Goal: Task Accomplishment & Management: Complete application form

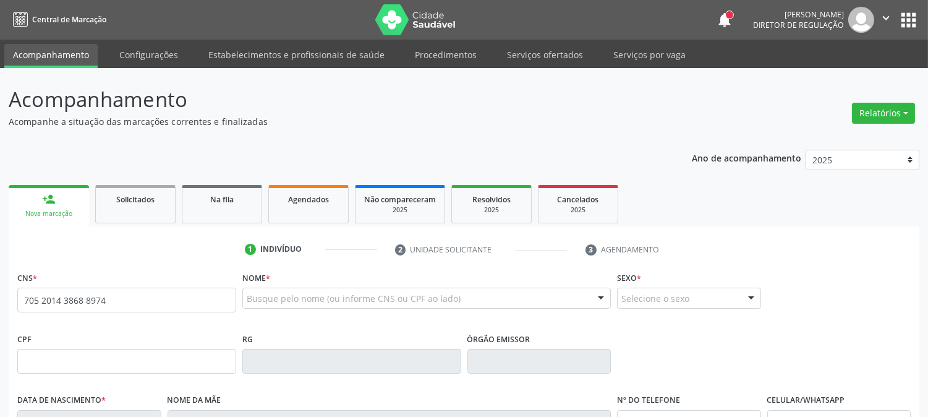
type input "705 2014 3868 8974"
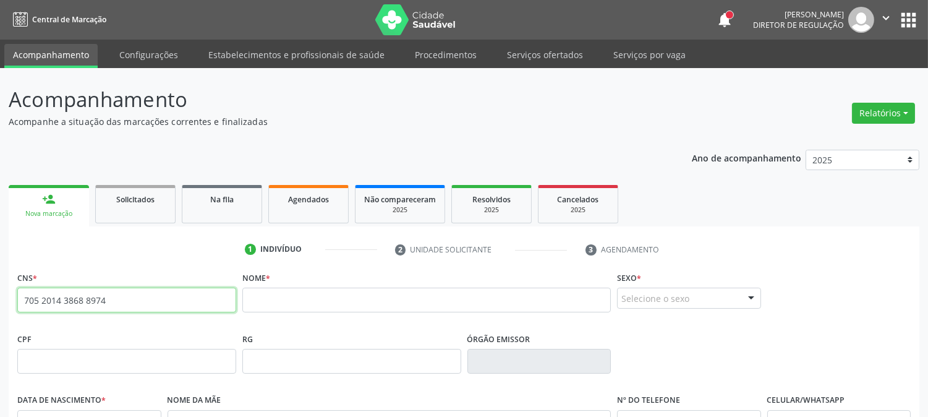
drag, startPoint x: 124, startPoint y: 307, endPoint x: 0, endPoint y: 306, distance: 123.6
click at [0, 306] on div "Acompanhamento Acompanhe a situação das marcações correntes e finalizadas Relat…" at bounding box center [464, 369] width 928 height 602
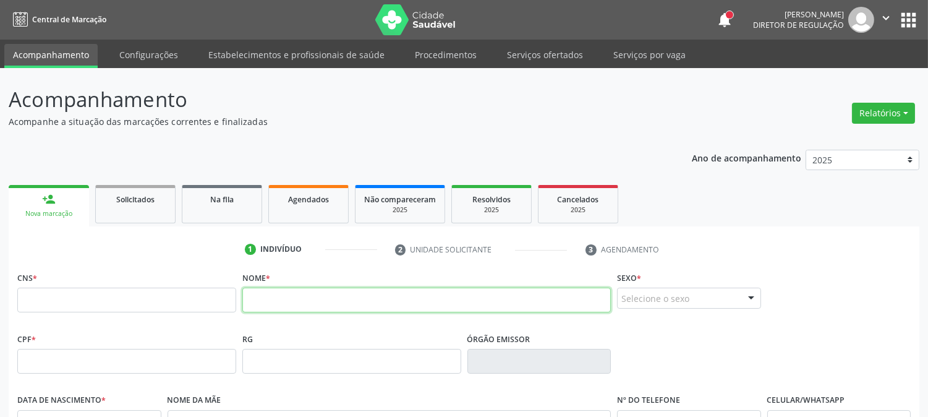
click at [347, 301] on input "text" at bounding box center [426, 299] width 368 height 25
type input "[PERSON_NAME] DE L"
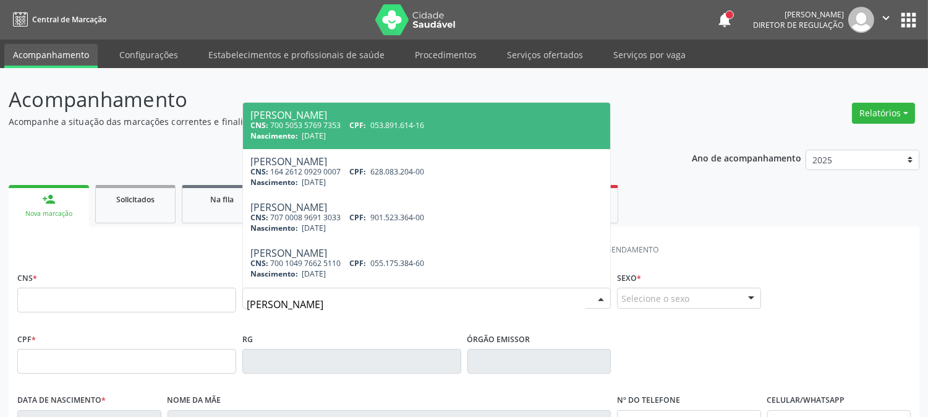
type input "[PERSON_NAME]"
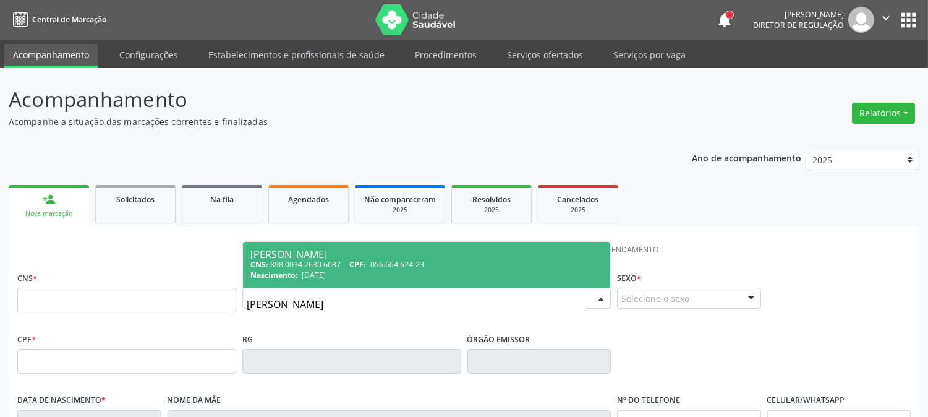
drag, startPoint x: 142, startPoint y: 317, endPoint x: 21, endPoint y: 317, distance: 121.1
click at [21, 317] on div "CNS * Nome * [PERSON_NAME] V [PERSON_NAME] CNS: 898 0034 2630 6087 CPF: 056.664…" at bounding box center [463, 298] width 899 height 61
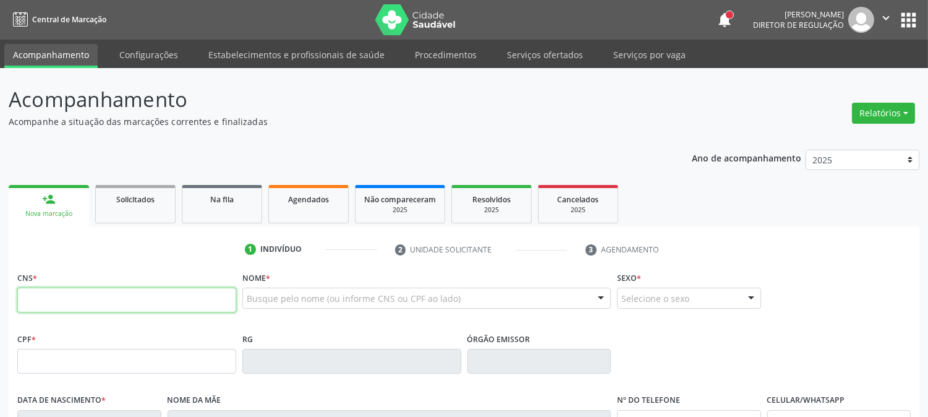
click at [43, 304] on input "text" at bounding box center [126, 299] width 219 height 25
paste input "705 2014 3868 8974"
type input "705 2014 3868 8974"
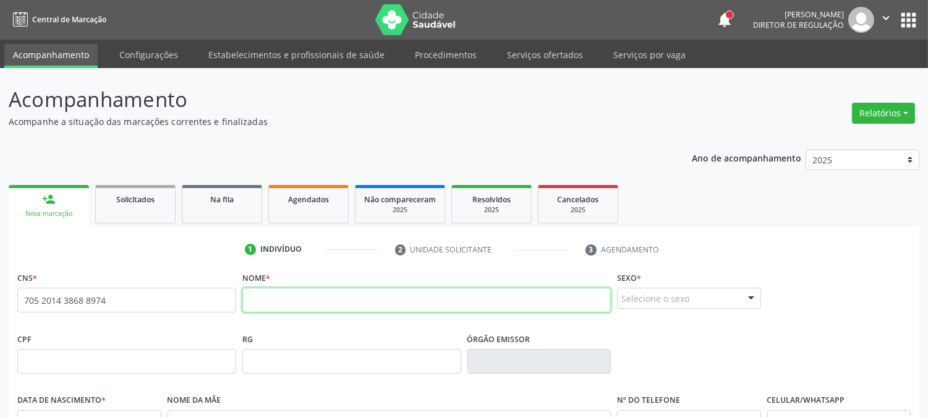
click at [268, 305] on input "text" at bounding box center [426, 299] width 368 height 25
type input "[PERSON_NAME]"
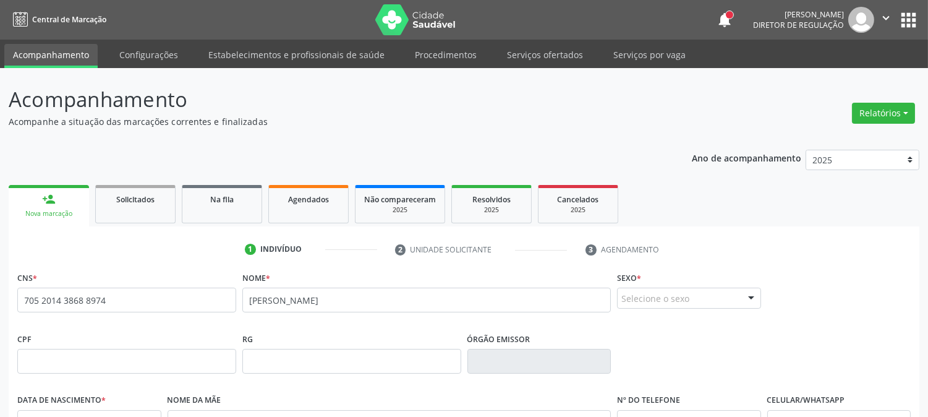
click at [700, 299] on div "Selecione o sexo" at bounding box center [689, 297] width 144 height 21
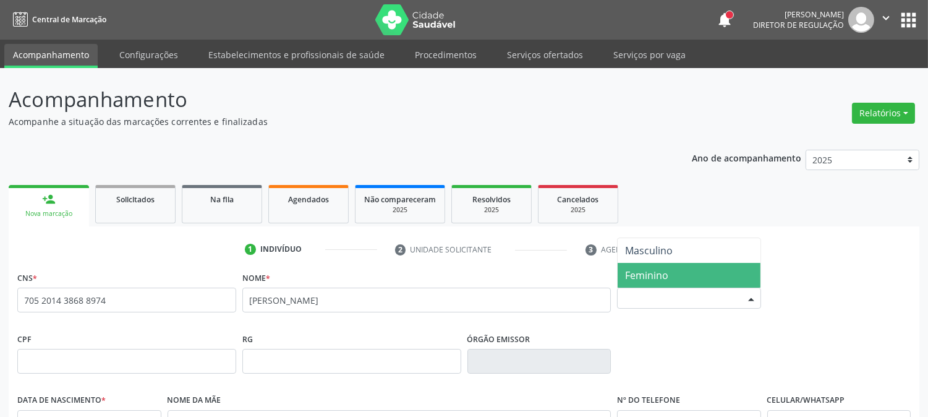
click at [663, 269] on span "Feminino" at bounding box center [646, 275] width 43 height 14
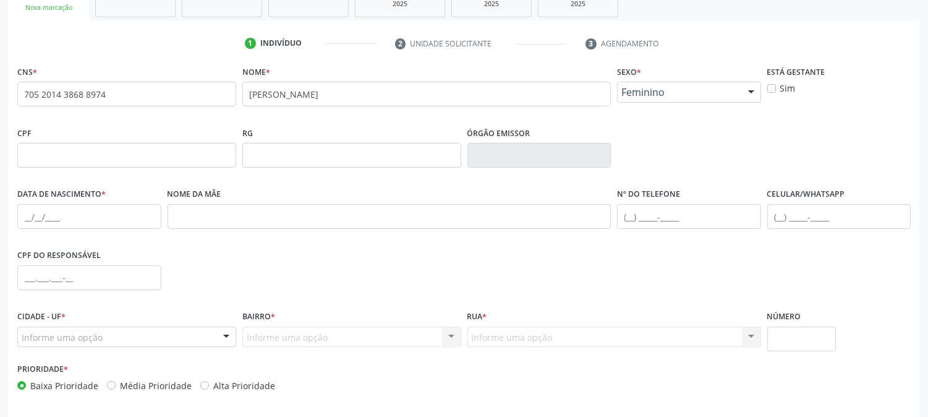
scroll to position [252, 0]
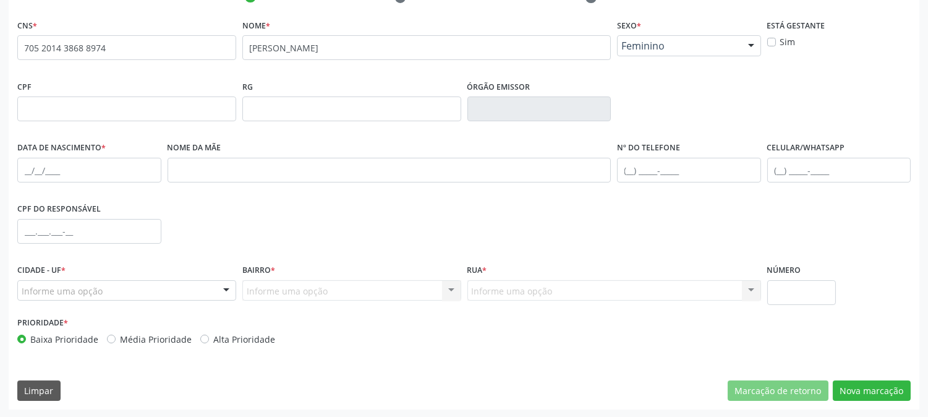
click at [13, 169] on div "CNS * 705 2014 3868 8974 none Nome * [PERSON_NAME] * Feminino Masculino Feminin…" at bounding box center [464, 212] width 910 height 393
click at [27, 169] on input "text" at bounding box center [89, 170] width 144 height 25
type input "[DATE]"
click at [132, 289] on div "Informe uma opção" at bounding box center [126, 290] width 219 height 21
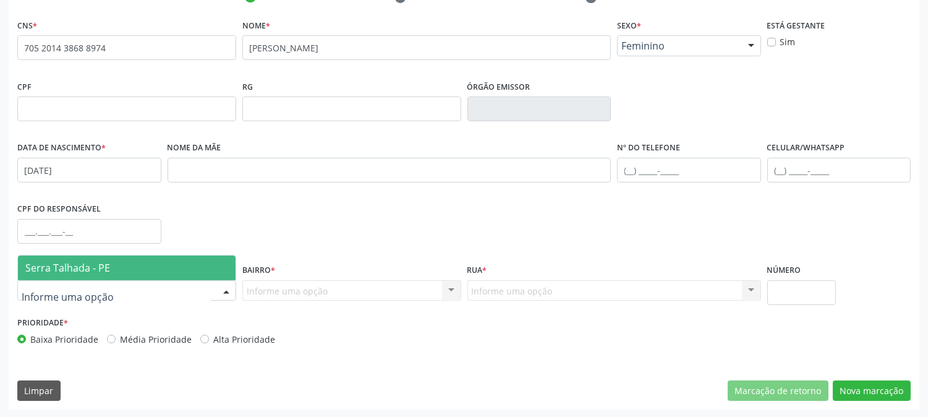
click at [127, 268] on span "Serra Talhada - PE" at bounding box center [127, 267] width 218 height 25
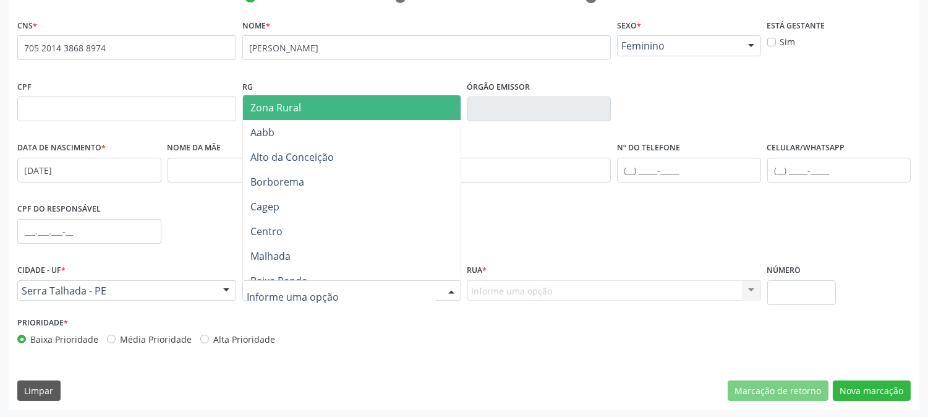
click at [322, 282] on div at bounding box center [351, 290] width 219 height 21
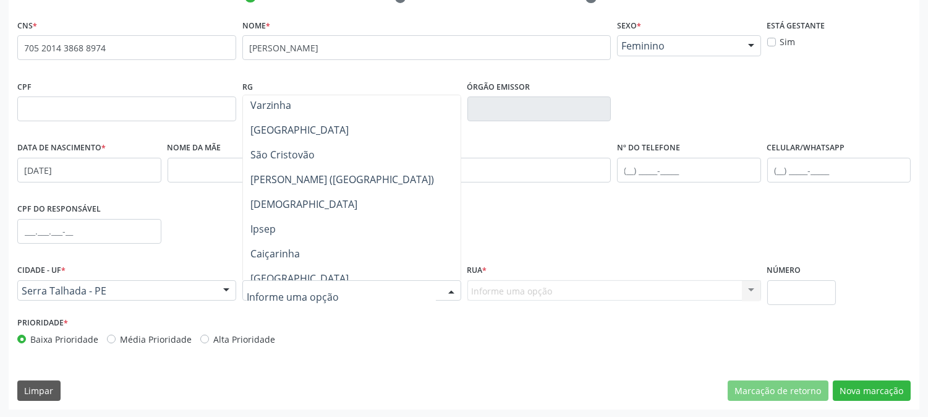
scroll to position [343, 0]
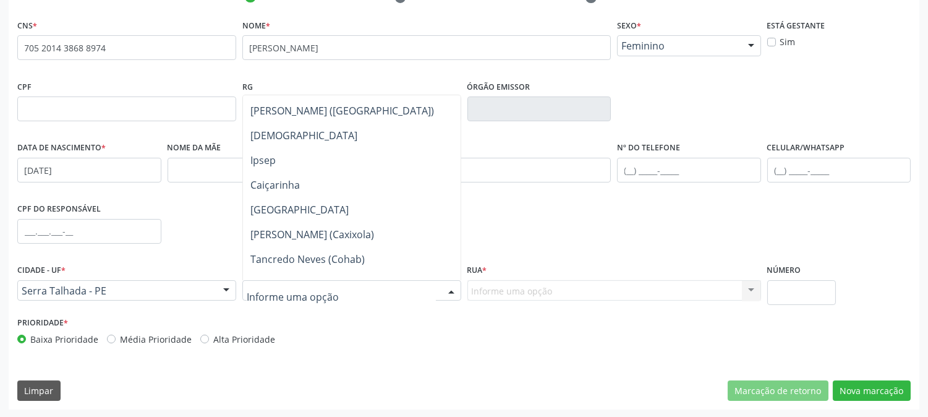
click at [338, 239] on span "[PERSON_NAME] (Caxixola)" at bounding box center [352, 234] width 218 height 25
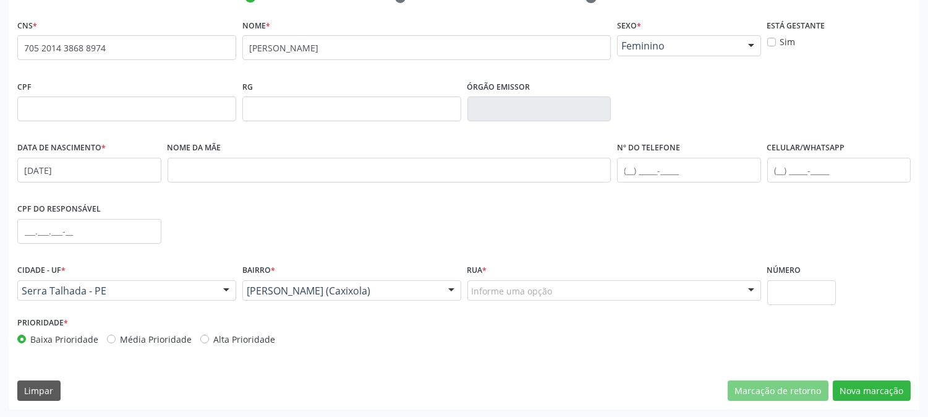
click at [608, 286] on div "Informe uma opção" at bounding box center [614, 290] width 294 height 21
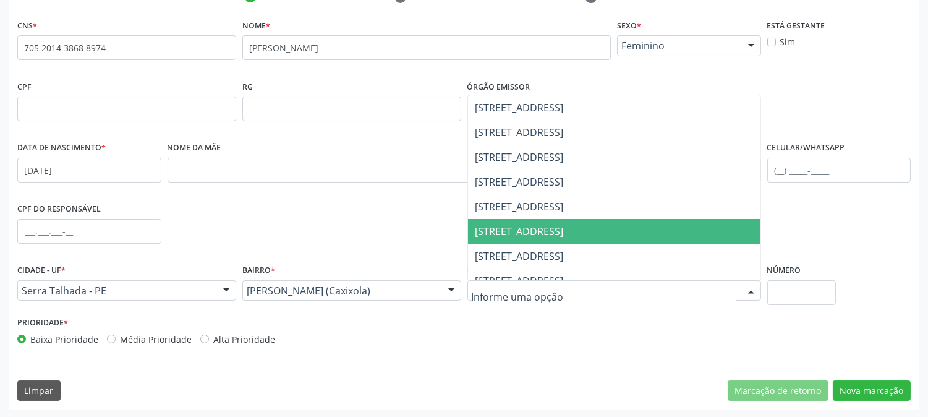
scroll to position [274, 0]
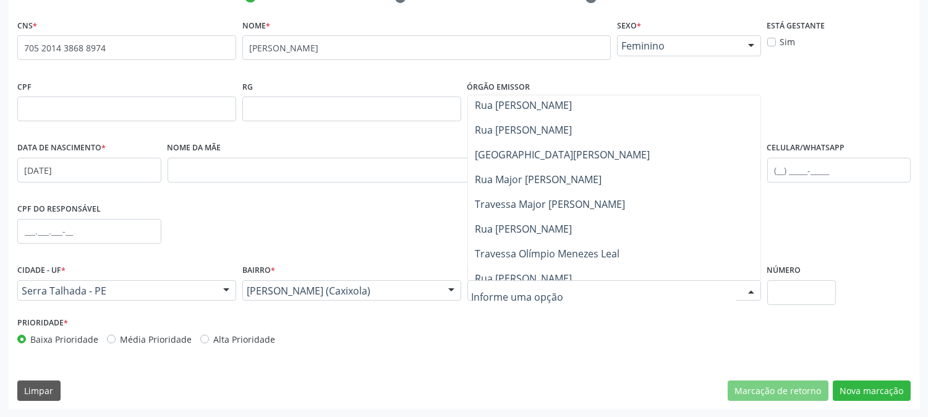
click at [593, 235] on span "Rua [PERSON_NAME]" at bounding box center [614, 228] width 292 height 25
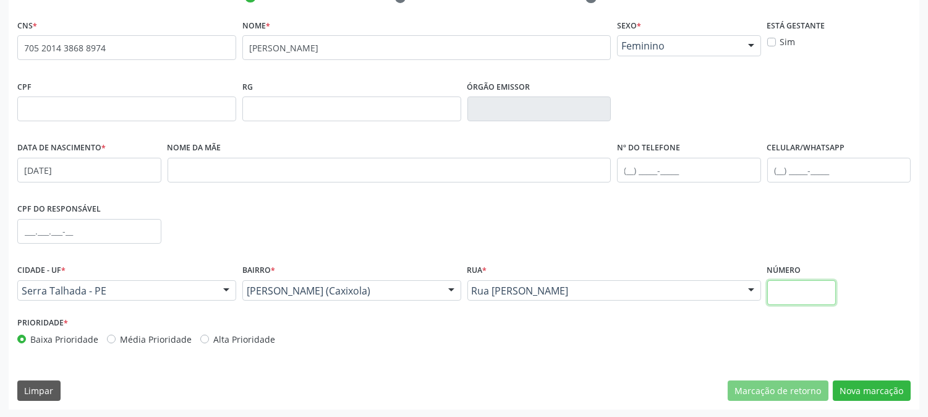
click at [806, 284] on input "text" at bounding box center [801, 292] width 69 height 25
type input "SN"
click at [852, 385] on button "Nova marcação" at bounding box center [871, 390] width 78 height 21
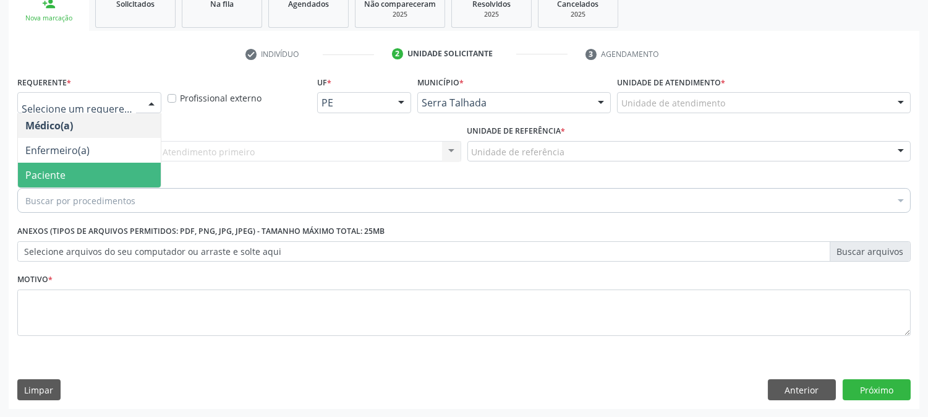
click at [85, 163] on span "Paciente" at bounding box center [89, 175] width 143 height 25
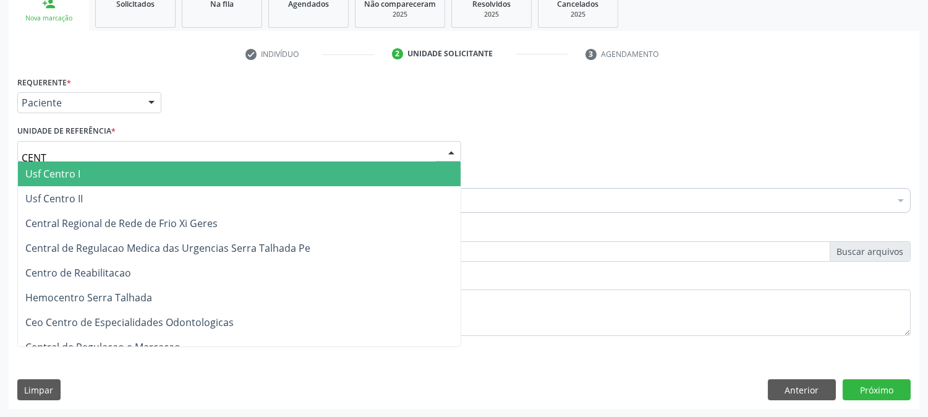
type input "CENTR"
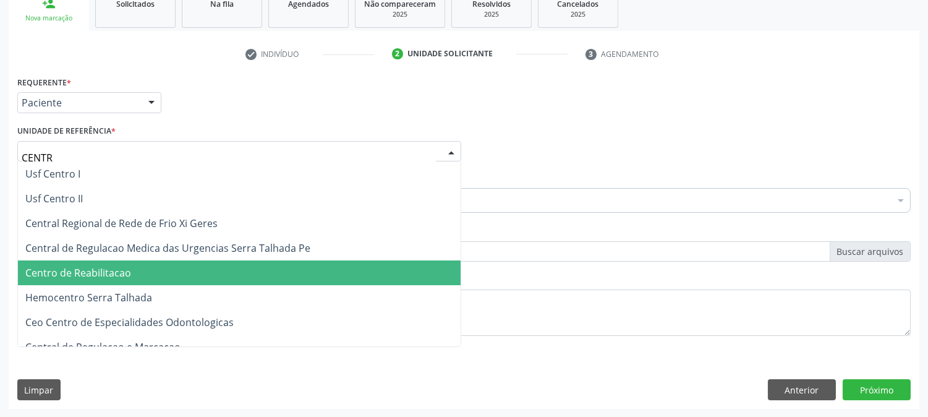
click at [114, 262] on span "Centro de Reabilitacao" at bounding box center [239, 272] width 442 height 25
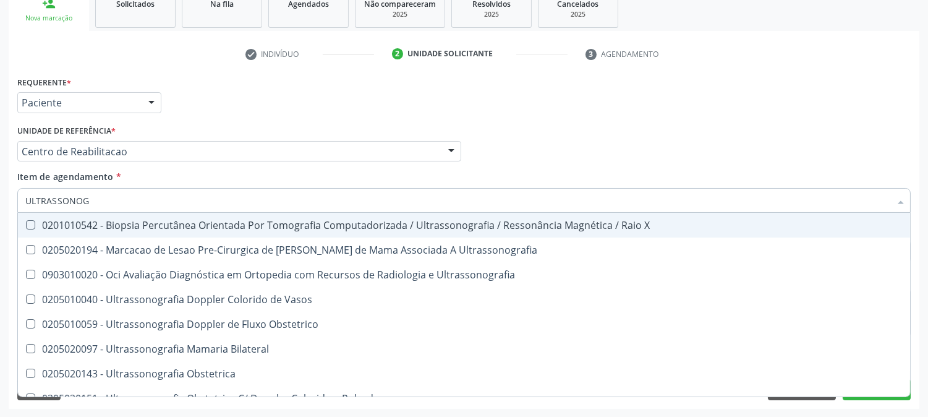
type input "ULTRASSONOGR"
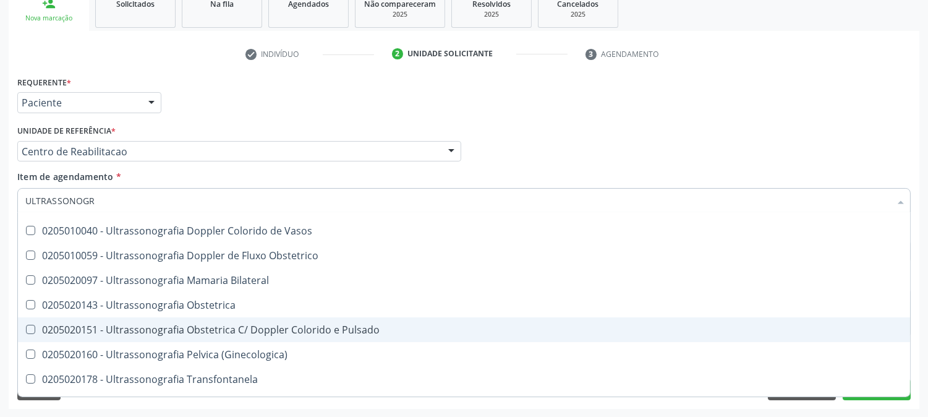
scroll to position [137, 0]
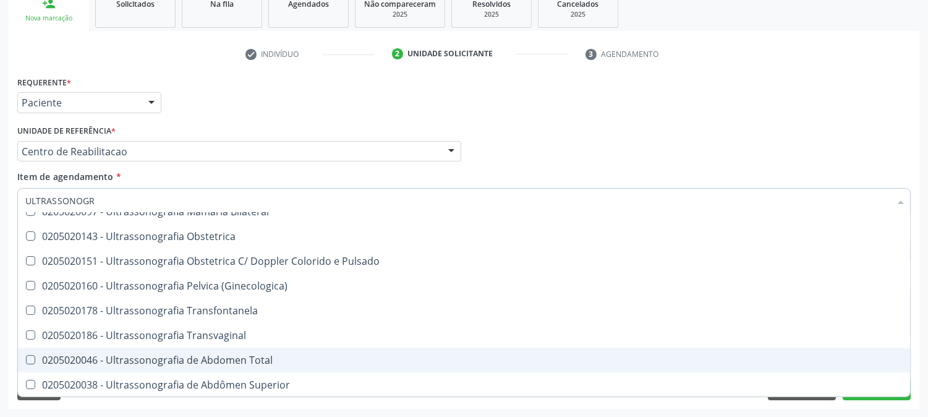
click at [286, 351] on span "0205020046 - Ultrassonografia de Abdomen Total" at bounding box center [464, 359] width 892 height 25
checkbox Total "true"
click at [0, 341] on div "Acompanhamento Acompanhe a situação das marcações correntes e finalizadas Relat…" at bounding box center [464, 145] width 928 height 544
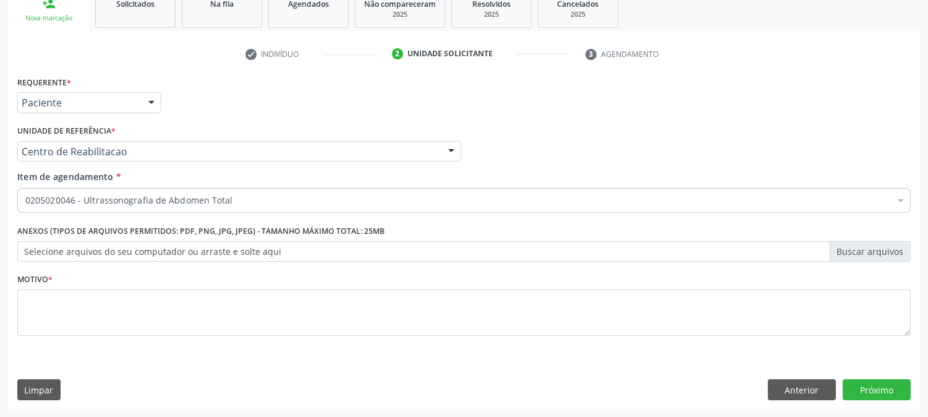
scroll to position [0, 0]
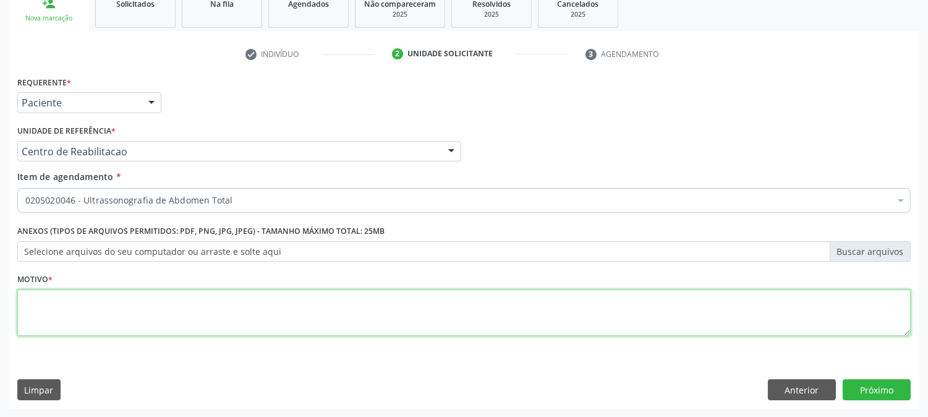
click at [120, 300] on textarea at bounding box center [463, 312] width 893 height 47
type textarea "."
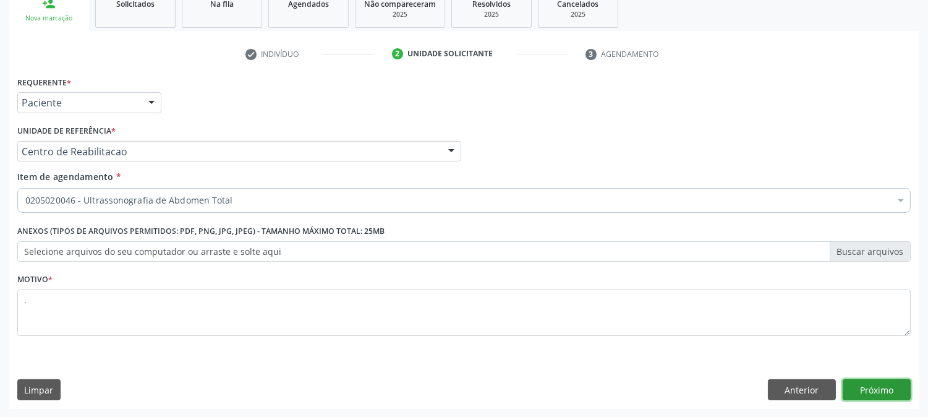
click at [884, 379] on button "Próximo" at bounding box center [876, 389] width 68 height 21
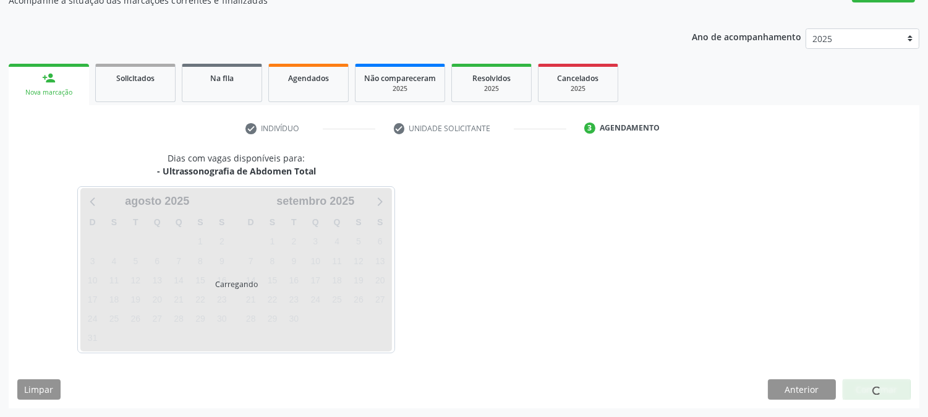
scroll to position [121, 0]
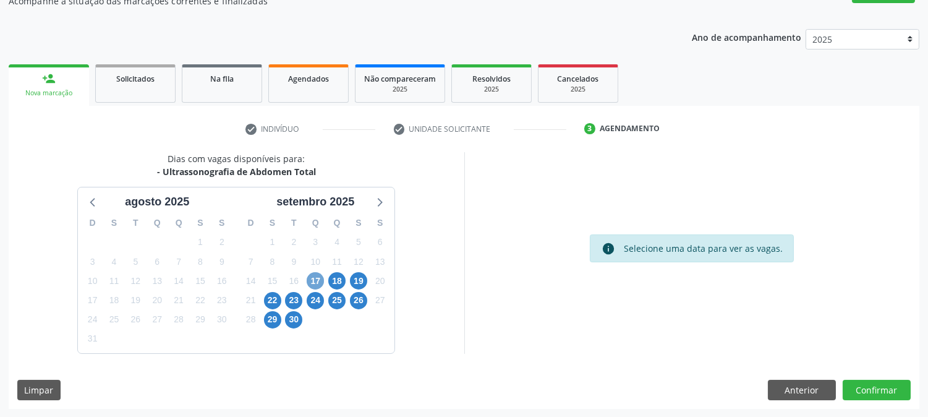
click at [311, 278] on span "17" at bounding box center [315, 280] width 17 height 17
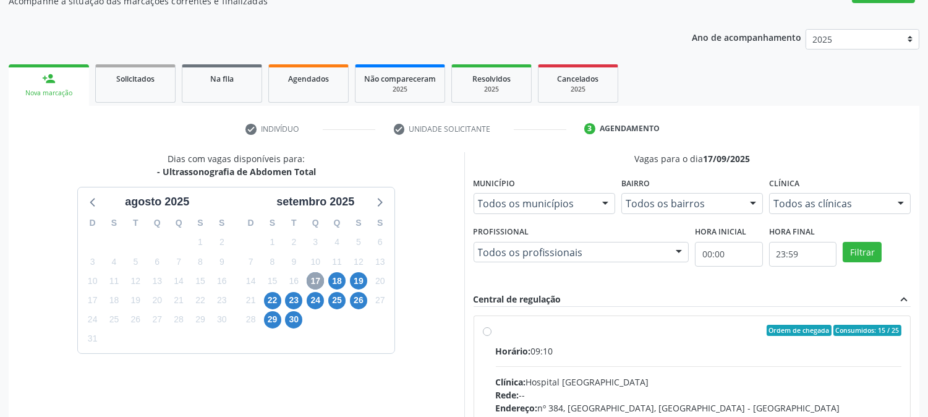
scroll to position [299, 0]
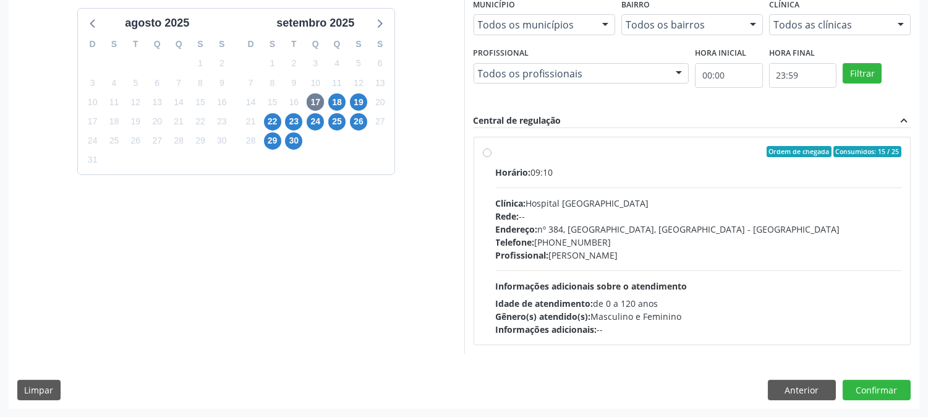
click at [745, 294] on div "Horário: 09:10 Clínica: Hospital [GEOGRAPHIC_DATA] Rede: -- Endereço: [STREET_A…" at bounding box center [699, 251] width 406 height 170
click at [491, 157] on input "Ordem de chegada Consumidos: 15 / 25 Horário: 09:10 Clínica: Hospital [GEOGRAPH…" at bounding box center [487, 151] width 9 height 11
radio input "true"
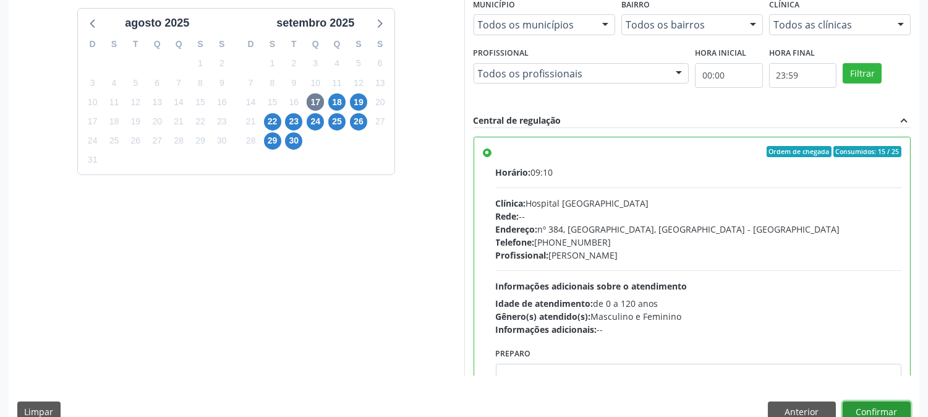
click at [892, 412] on button "Confirmar" at bounding box center [876, 411] width 68 height 21
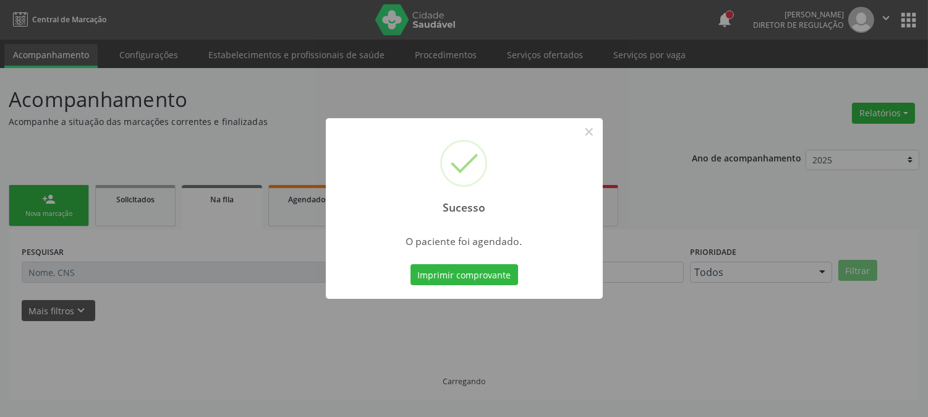
scroll to position [0, 0]
click at [430, 273] on button "Imprimir comprovante" at bounding box center [464, 274] width 108 height 21
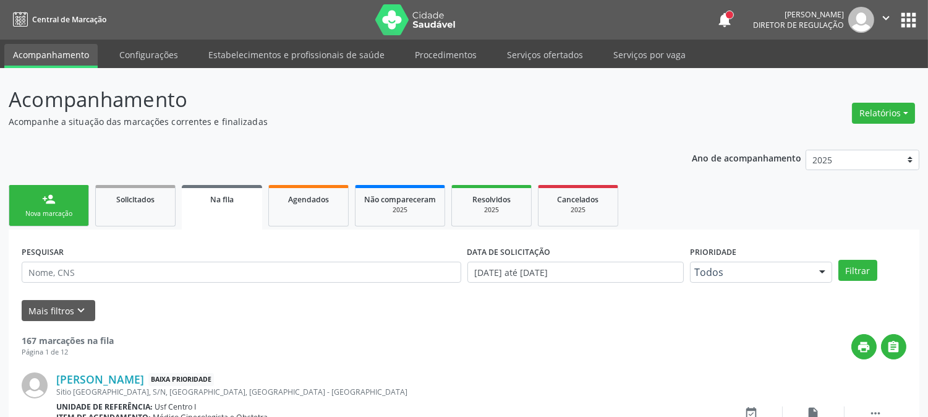
click at [70, 206] on link "person_add Nova marcação" at bounding box center [49, 205] width 80 height 41
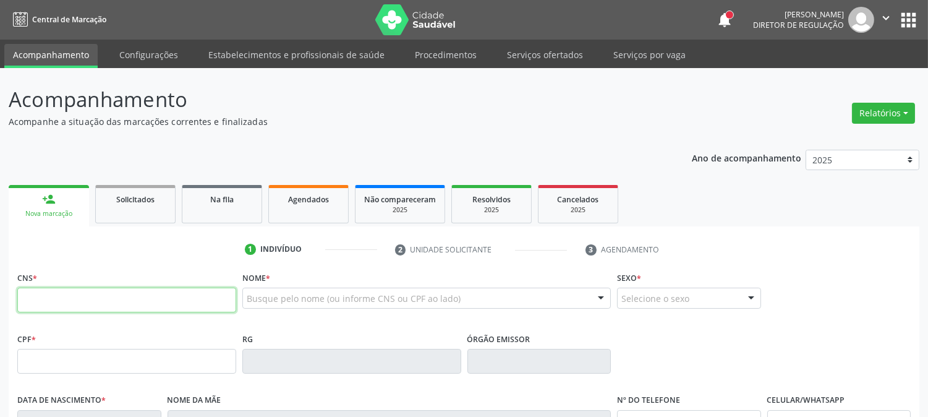
click at [72, 303] on input "text" at bounding box center [126, 299] width 219 height 25
type input "700 8074 4854 0189"
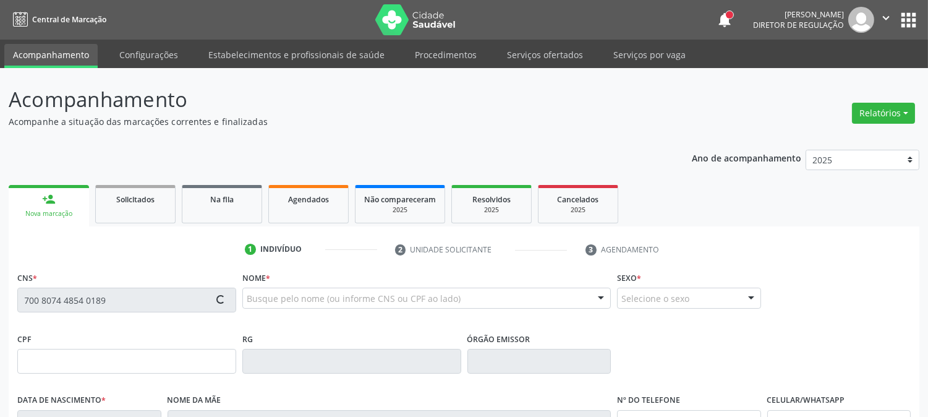
type input "284.439.158-38"
type input "[DATE]"
type input "[PERSON_NAME]"
type input "[PHONE_NUMBER]"
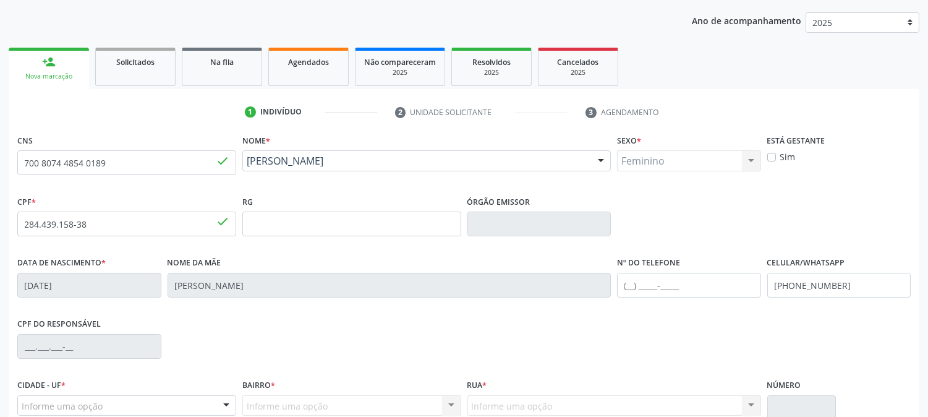
scroll to position [252, 0]
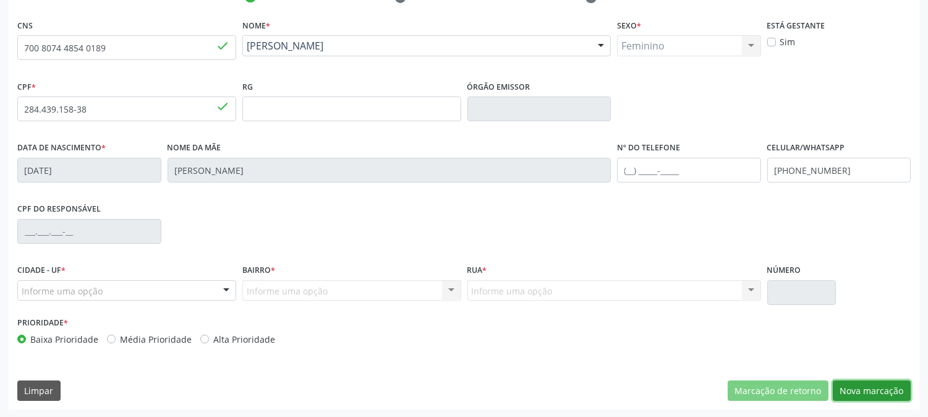
click at [866, 392] on button "Nova marcação" at bounding box center [871, 390] width 78 height 21
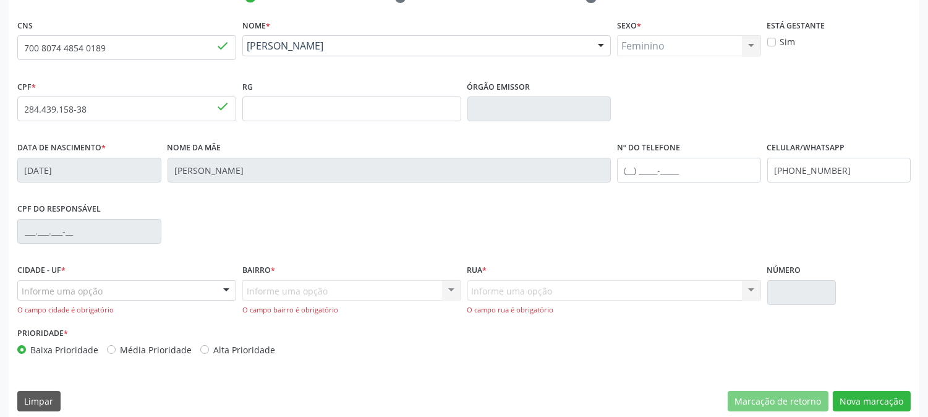
click at [177, 286] on div "Informe uma opção" at bounding box center [126, 290] width 219 height 21
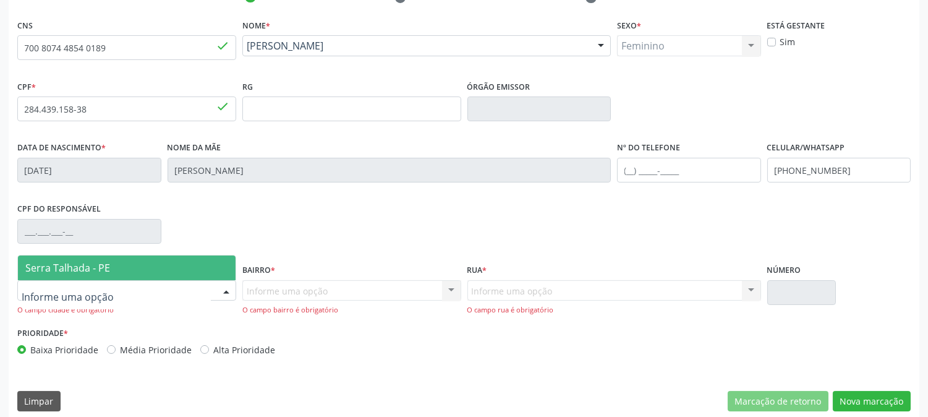
click at [149, 269] on span "Serra Talhada - PE" at bounding box center [127, 267] width 218 height 25
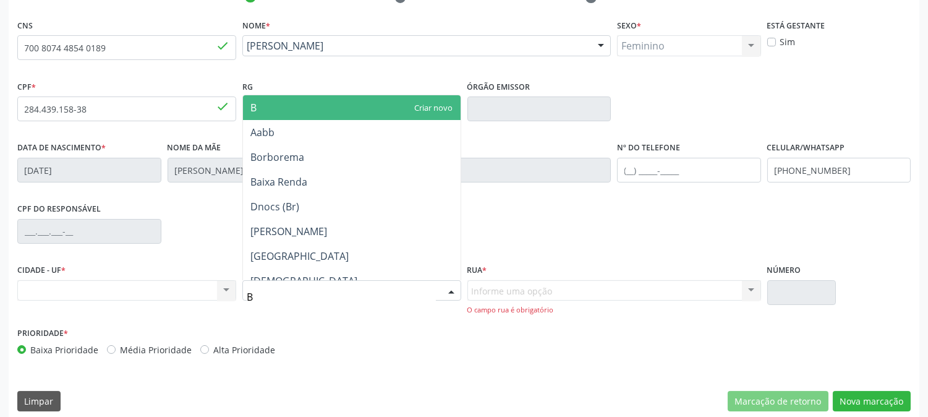
type input "BO"
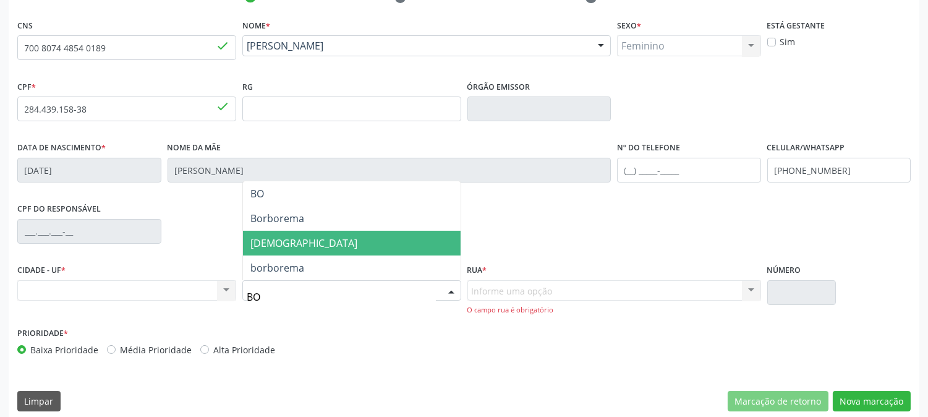
click at [318, 241] on span "[DEMOGRAPHIC_DATA]" at bounding box center [352, 243] width 218 height 25
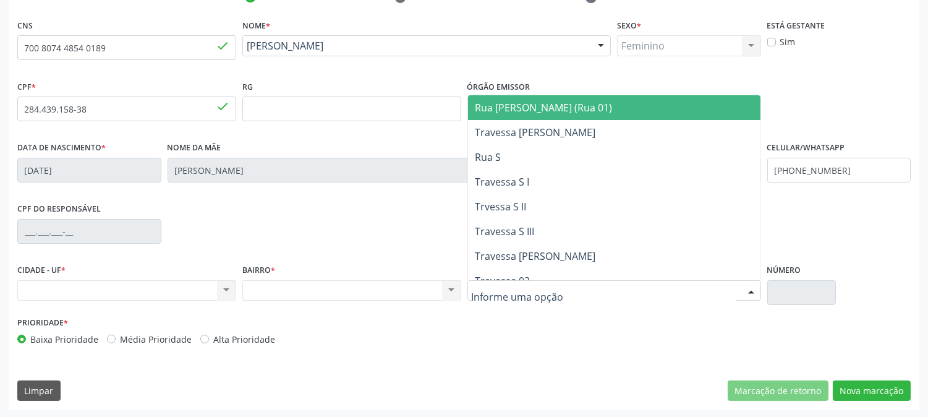
click at [557, 288] on div at bounding box center [614, 290] width 294 height 21
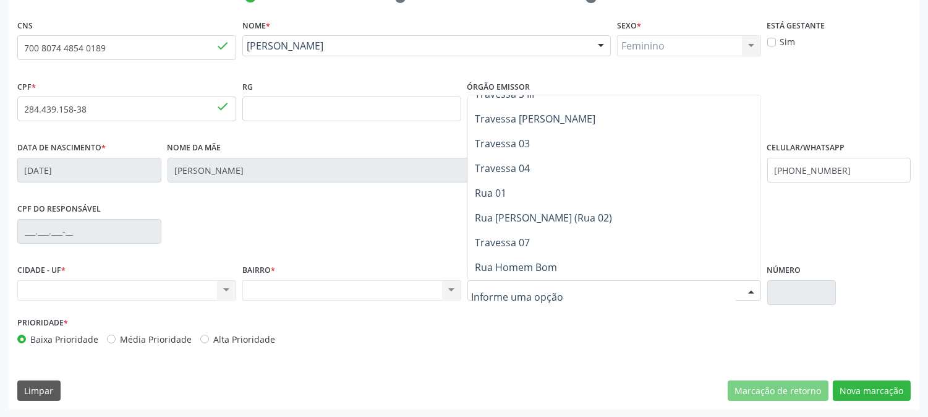
scroll to position [206, 0]
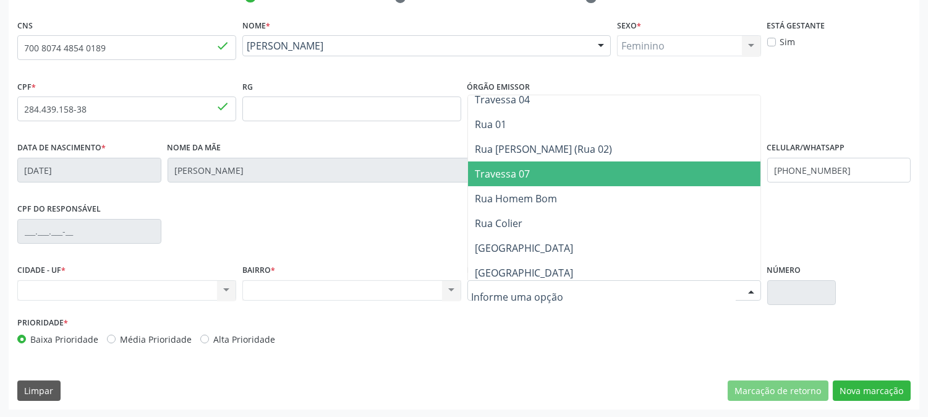
click at [550, 180] on span "Travessa 07" at bounding box center [614, 173] width 292 height 25
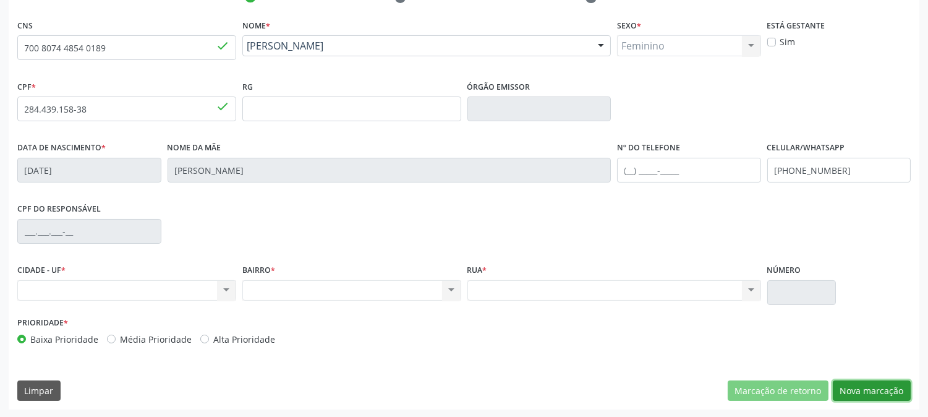
click at [851, 390] on button "Nova marcação" at bounding box center [871, 390] width 78 height 21
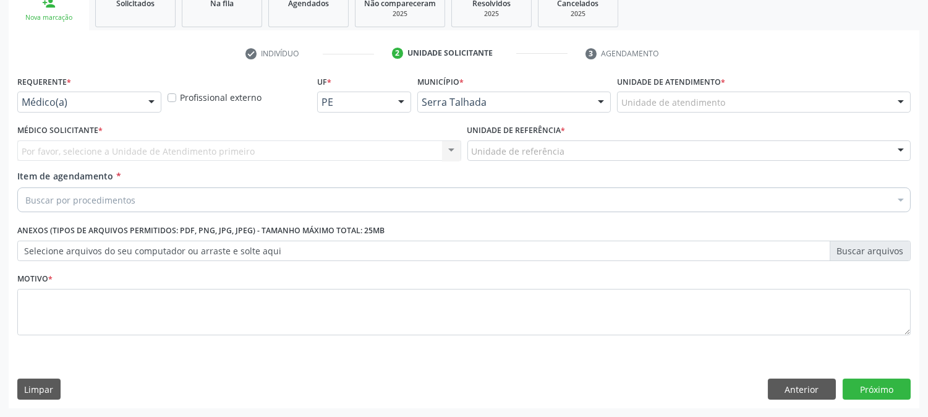
scroll to position [195, 0]
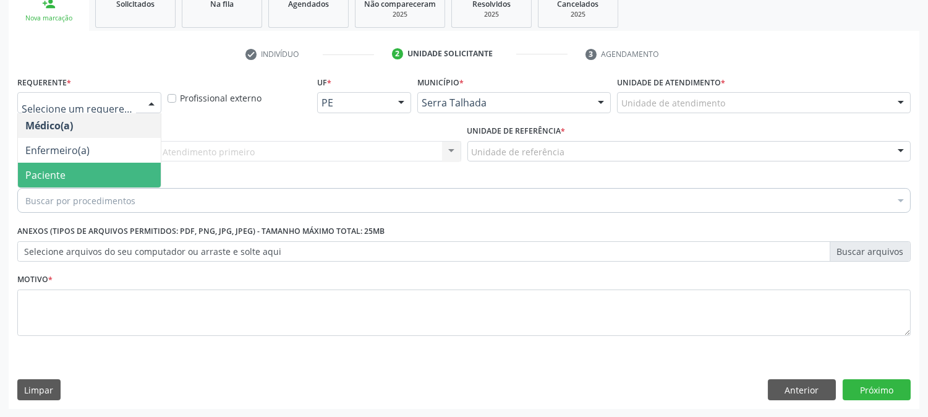
click at [119, 170] on span "Paciente" at bounding box center [89, 175] width 143 height 25
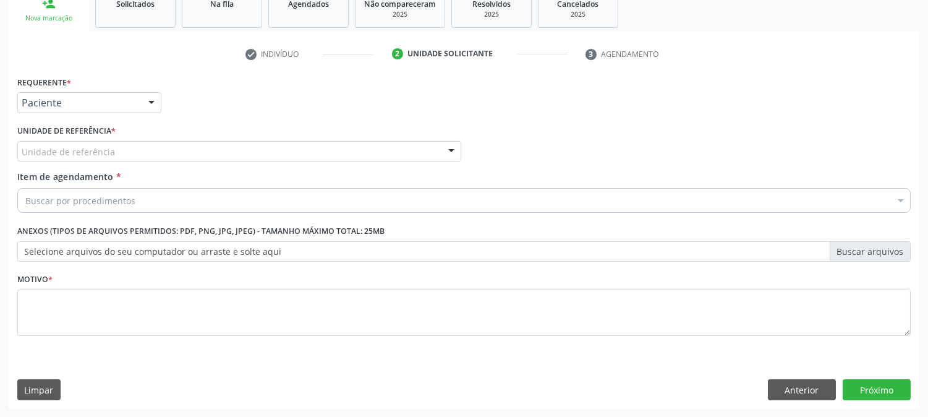
click at [125, 147] on div "Unidade de referência" at bounding box center [239, 151] width 444 height 21
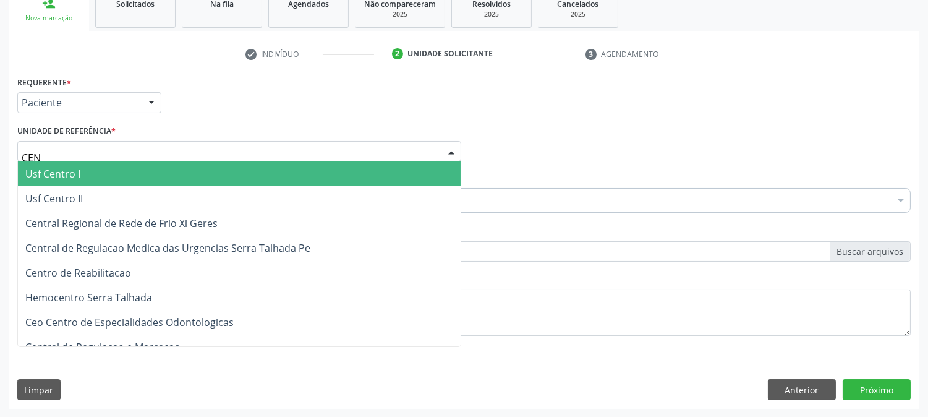
type input "CENT"
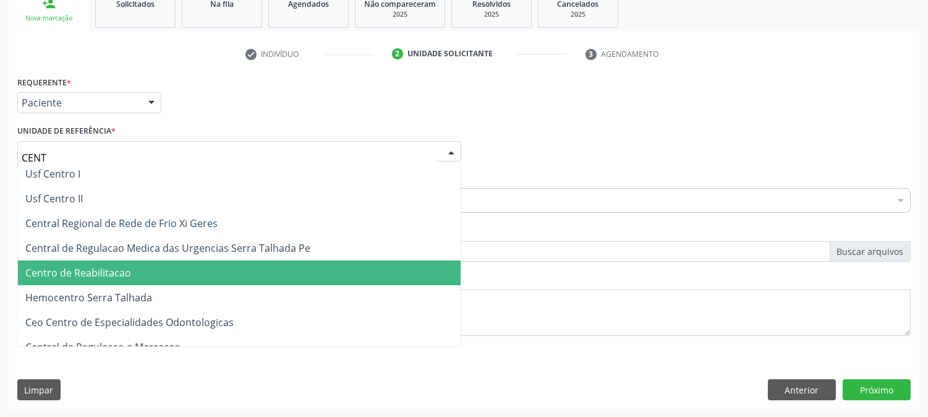
click at [106, 276] on span "Centro de Reabilitacao" at bounding box center [78, 273] width 106 height 14
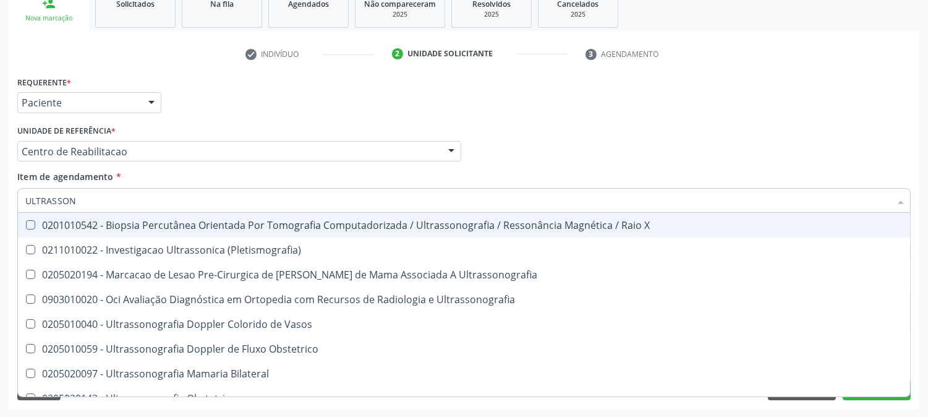
type input "ULTRASSONO"
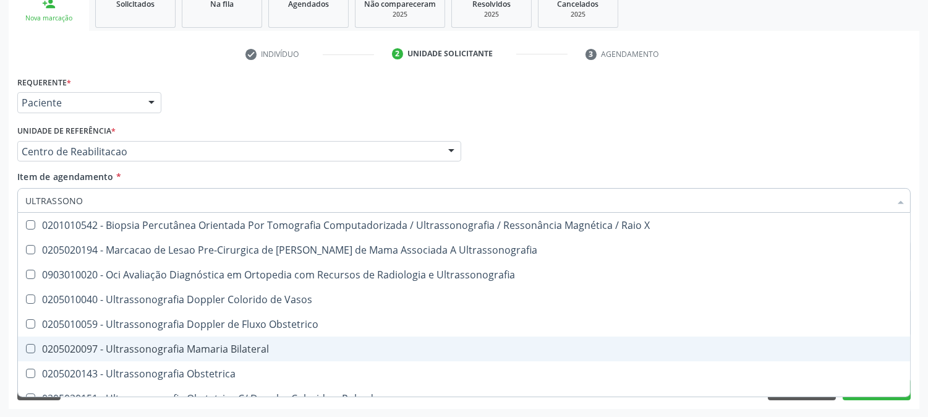
click at [101, 344] on div "0205020097 - Ultrassonografia Mamaria Bilateral" at bounding box center [463, 349] width 877 height 10
checkbox Bilateral "true"
click at [0, 307] on div "Acompanhamento Acompanhe a situação das marcações correntes e finalizadas Relat…" at bounding box center [464, 145] width 928 height 544
checkbox Ultrassonografia "true"
checkbox Bilateral "false"
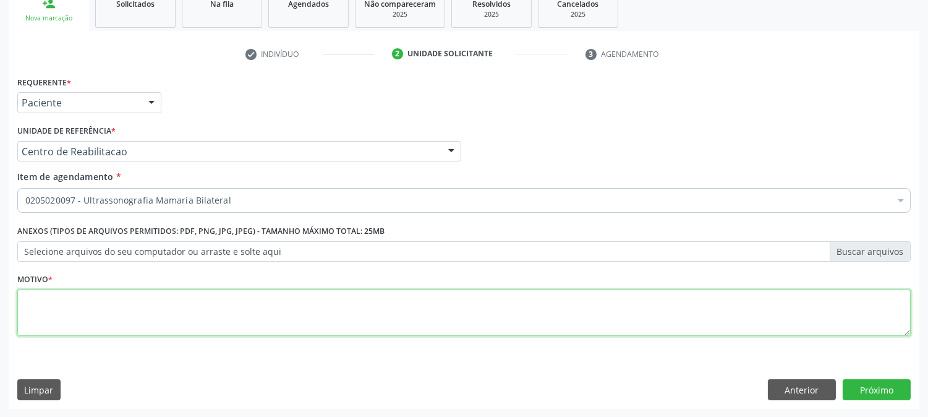
click at [93, 305] on textarea at bounding box center [463, 312] width 893 height 47
type textarea "."
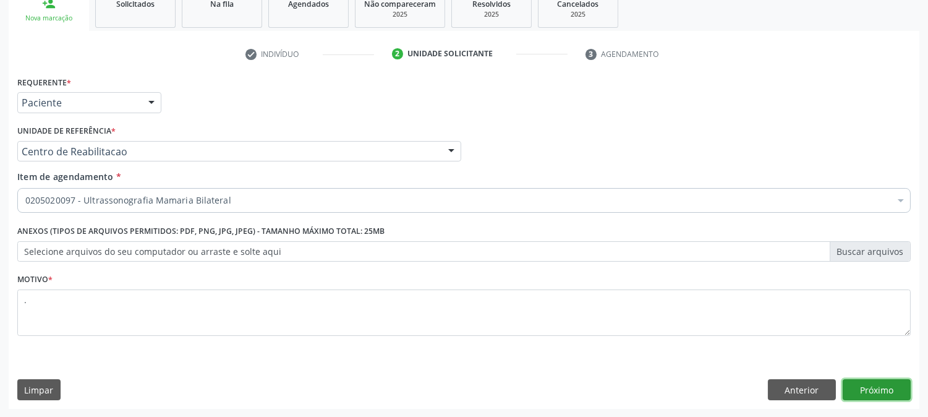
click at [863, 381] on button "Próximo" at bounding box center [876, 389] width 68 height 21
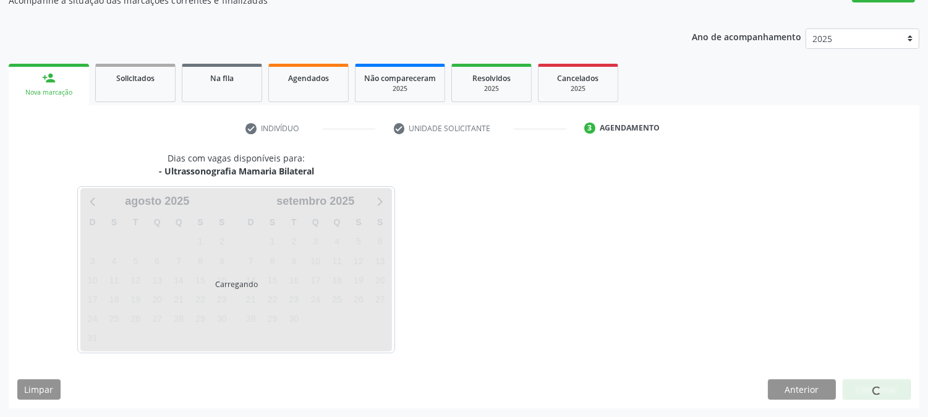
scroll to position [121, 0]
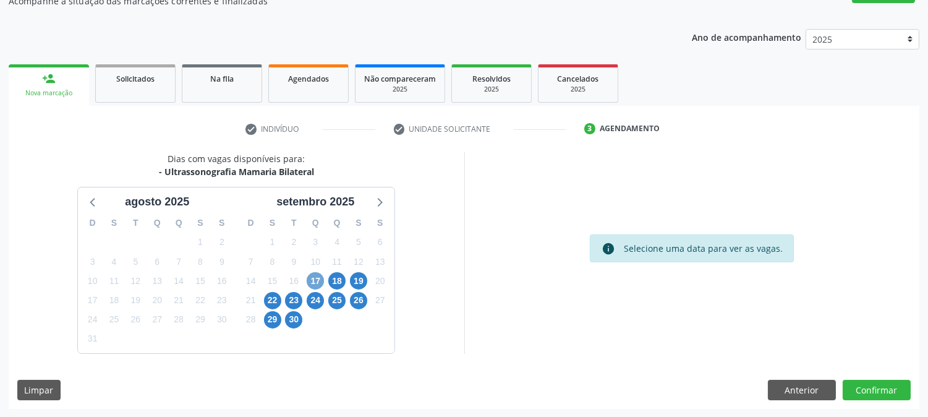
click at [318, 276] on span "17" at bounding box center [315, 280] width 17 height 17
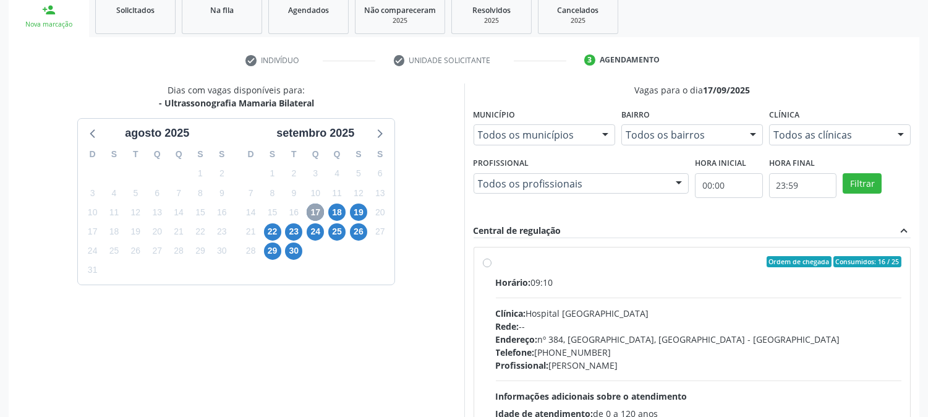
scroll to position [299, 0]
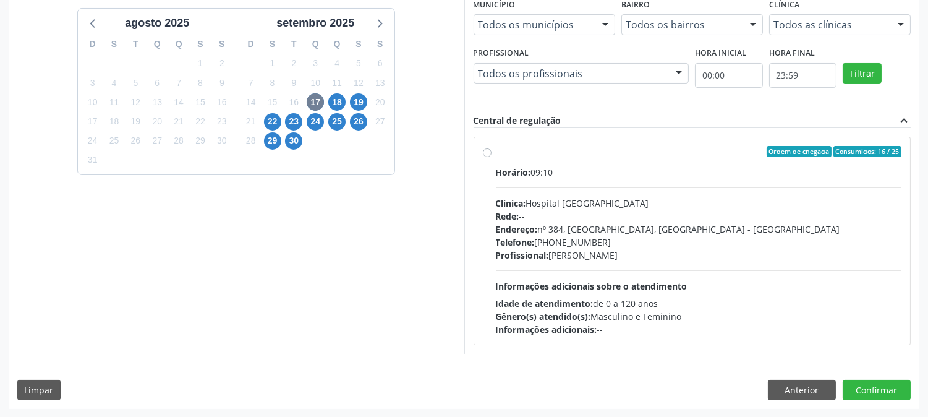
click at [561, 261] on div "Horário: 09:10 Clínica: Hospital [GEOGRAPHIC_DATA] Rede: -- Endereço: [STREET_A…" at bounding box center [699, 251] width 406 height 170
click at [491, 157] on input "Ordem de chegada Consumidos: 16 / 25 Horário: 09:10 Clínica: Hospital [GEOGRAPH…" at bounding box center [487, 151] width 9 height 11
radio input "true"
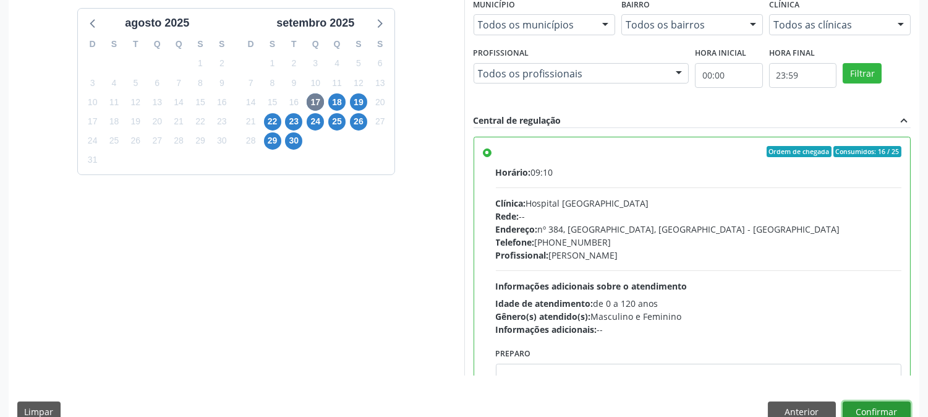
click at [868, 406] on button "Confirmar" at bounding box center [876, 411] width 68 height 21
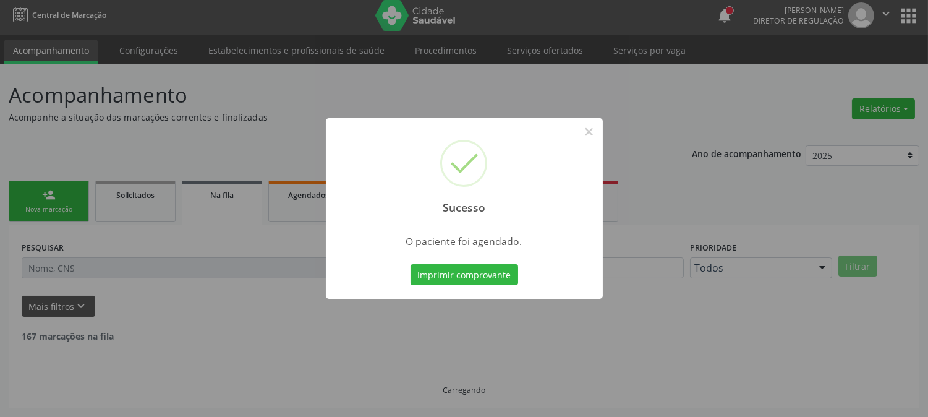
scroll to position [0, 0]
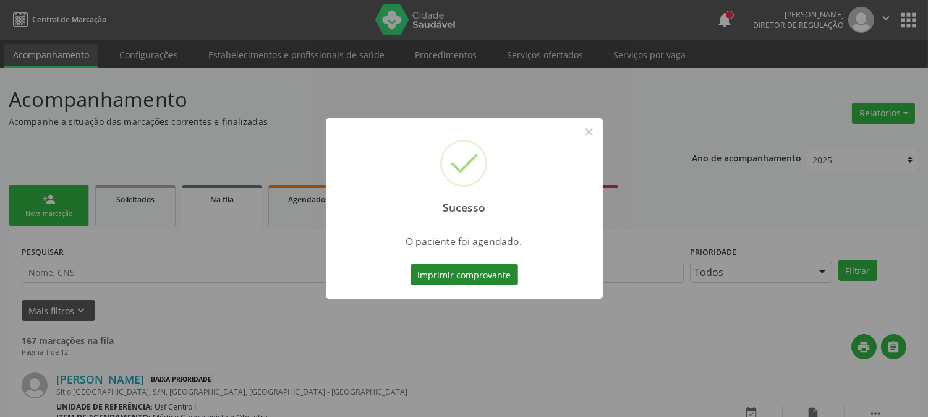
click at [441, 274] on button "Imprimir comprovante" at bounding box center [464, 274] width 108 height 21
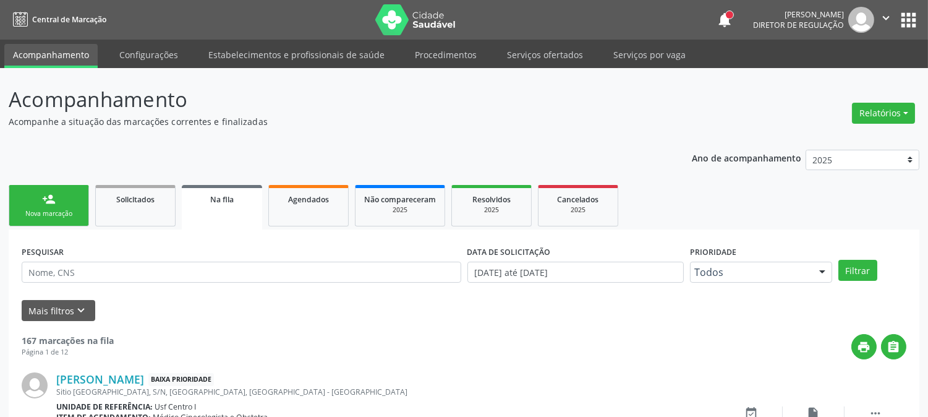
click at [48, 194] on div "person_add" at bounding box center [49, 199] width 14 height 14
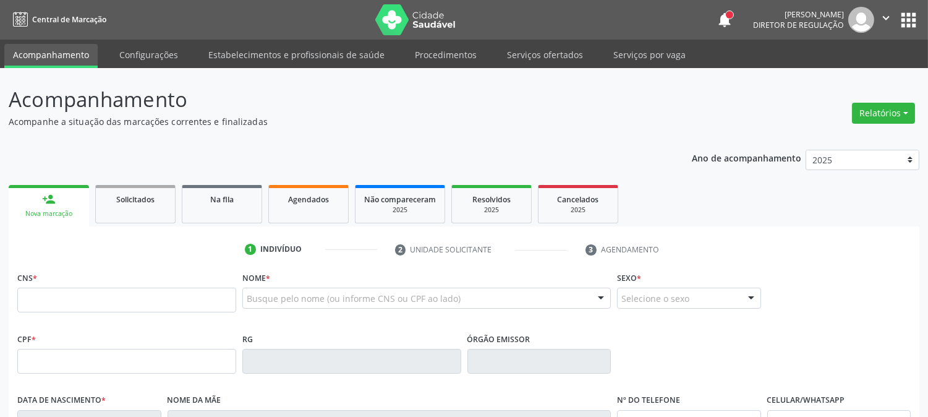
click at [56, 204] on link "person_add Nova marcação" at bounding box center [49, 205] width 80 height 41
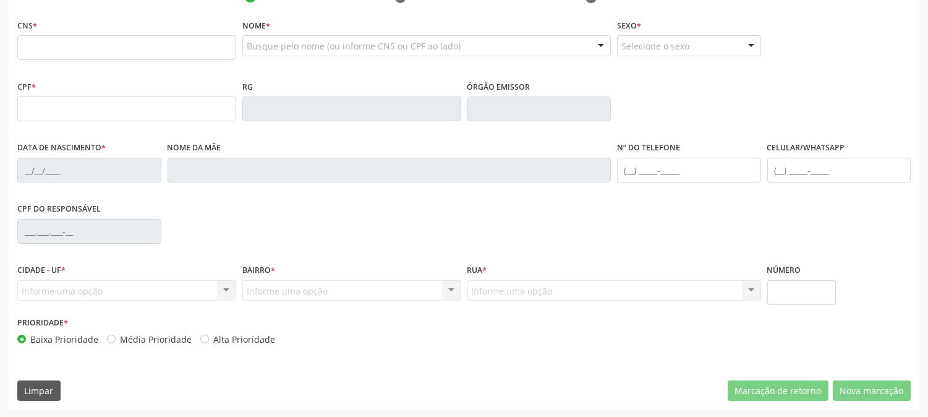
scroll to position [46, 0]
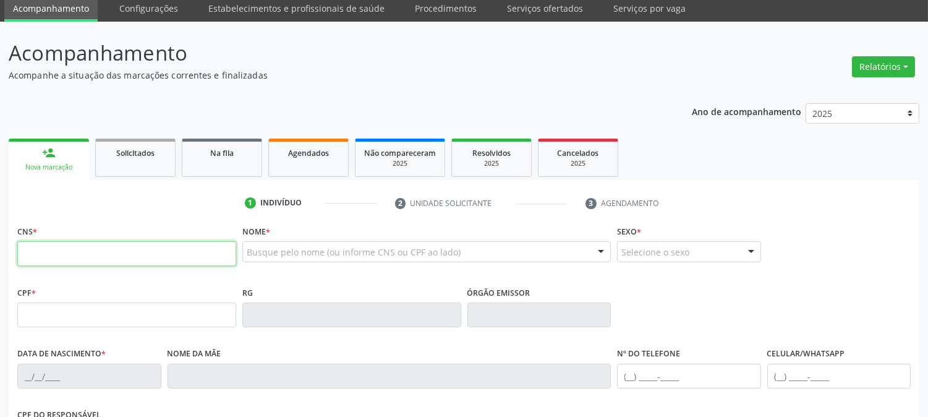
click at [201, 247] on input "text" at bounding box center [126, 253] width 219 height 25
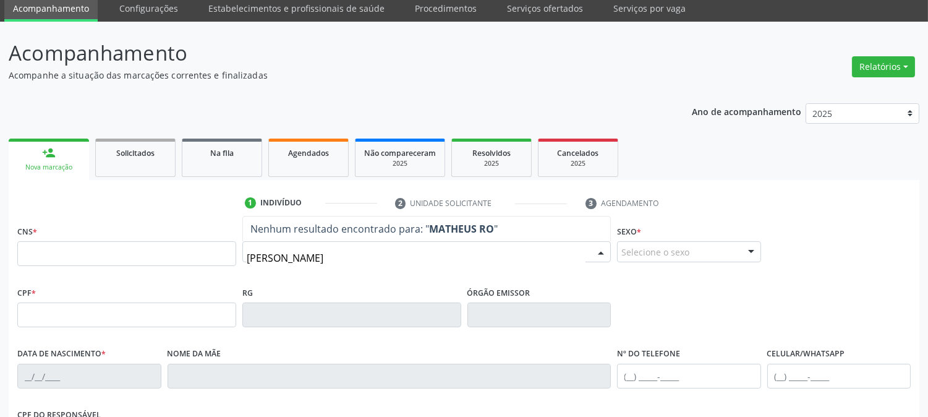
type input "[PERSON_NAME]"
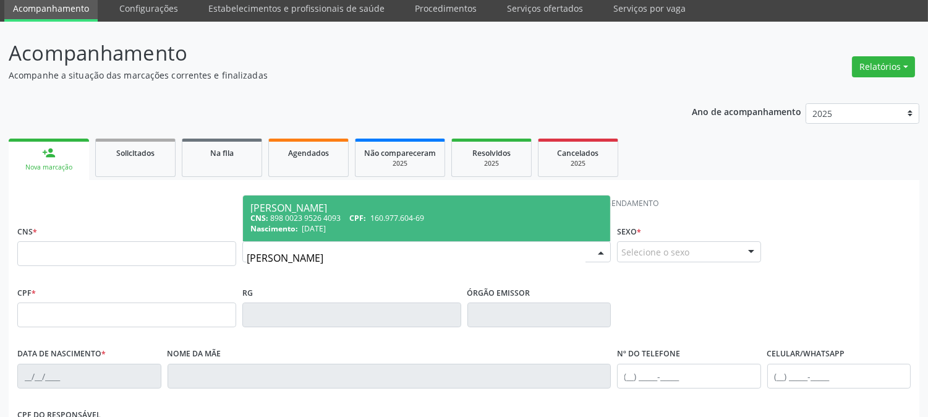
click at [366, 219] on span "CPF:" at bounding box center [357, 218] width 17 height 11
type input "898 0023 9526 4093"
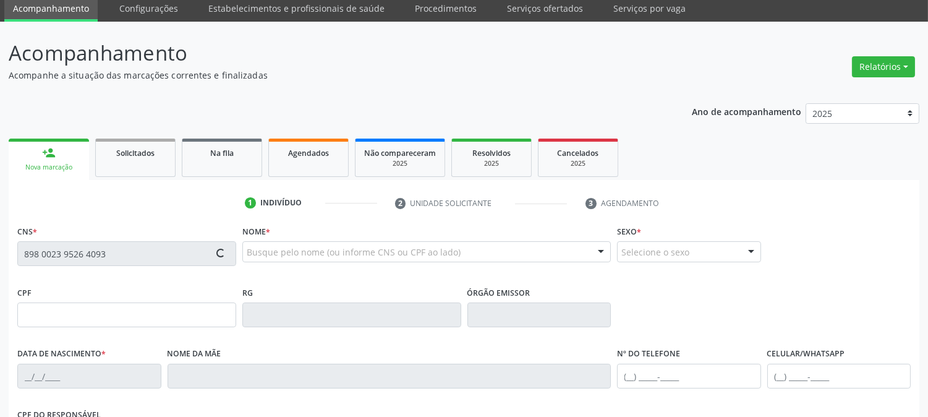
type input "160.977.604-69"
type input "[DATE]"
type input "[PERSON_NAME]"
type input "[PHONE_NUMBER]"
type input "381.159.908-92"
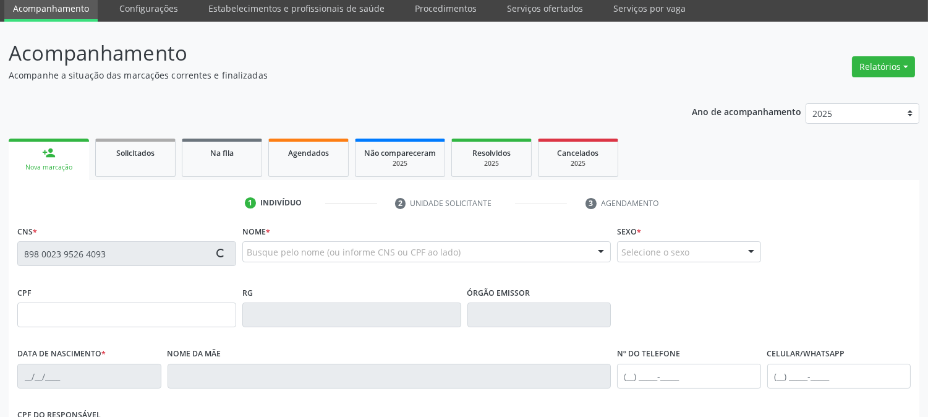
type input "21"
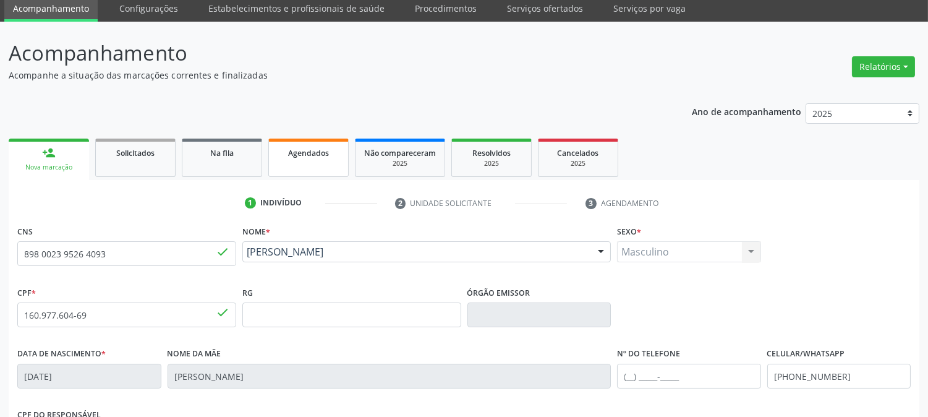
click at [310, 158] on link "Agendados" at bounding box center [308, 157] width 80 height 38
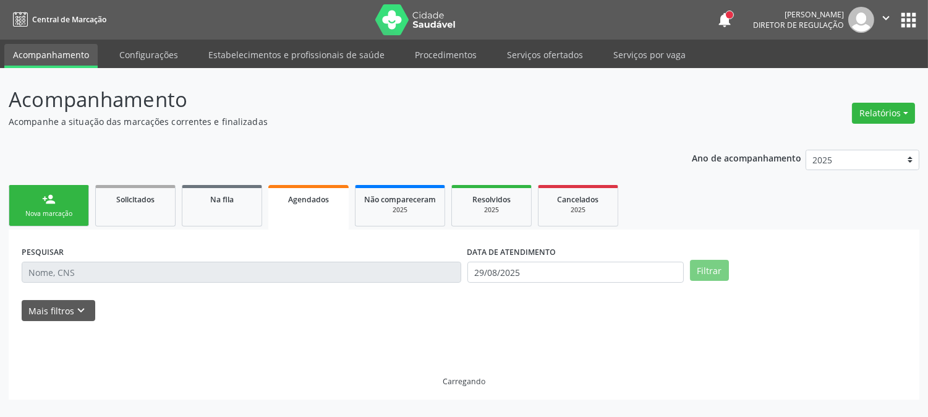
scroll to position [0, 0]
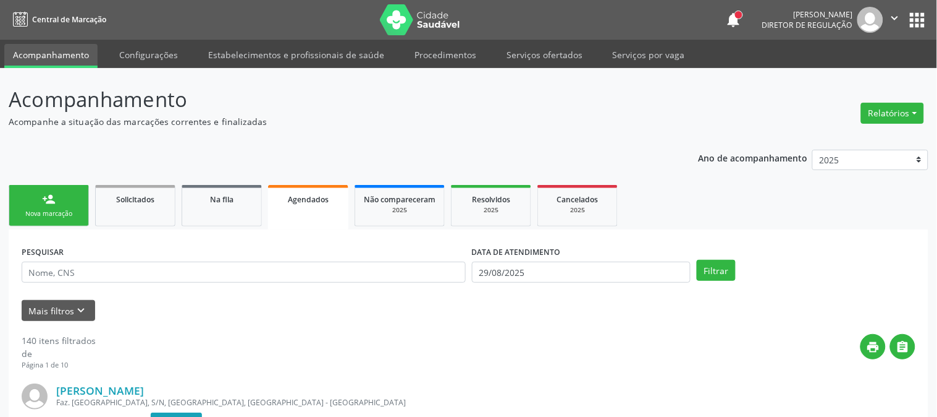
click at [46, 202] on div "person_add" at bounding box center [49, 199] width 14 height 14
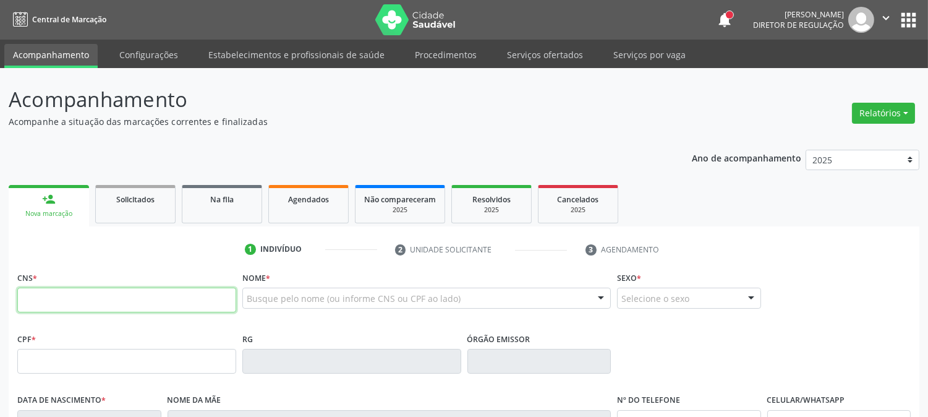
click at [140, 289] on input "text" at bounding box center [126, 299] width 219 height 25
type input "700 3039 7431 3631"
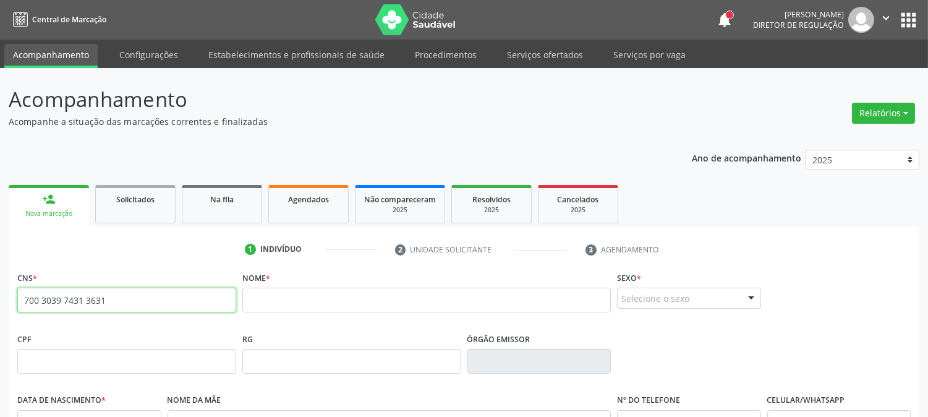
drag, startPoint x: 140, startPoint y: 289, endPoint x: 0, endPoint y: 301, distance: 140.8
click at [0, 301] on div "Acompanhamento Acompanhe a situação das marcações correntes e finalizadas Relat…" at bounding box center [464, 369] width 928 height 602
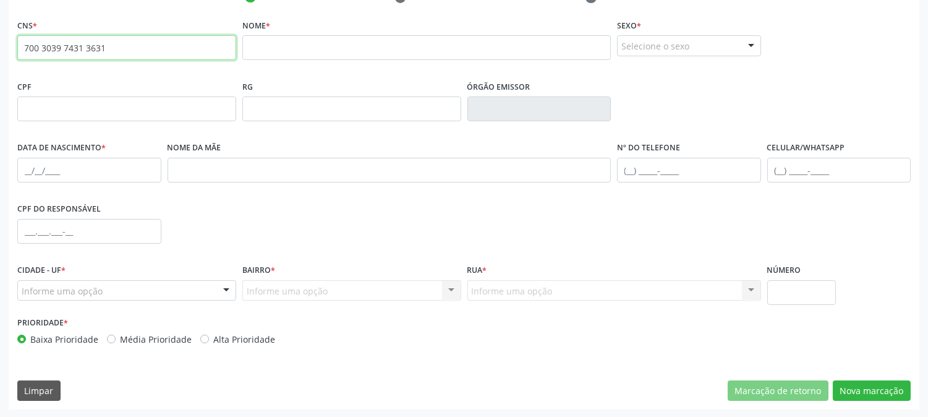
scroll to position [184, 0]
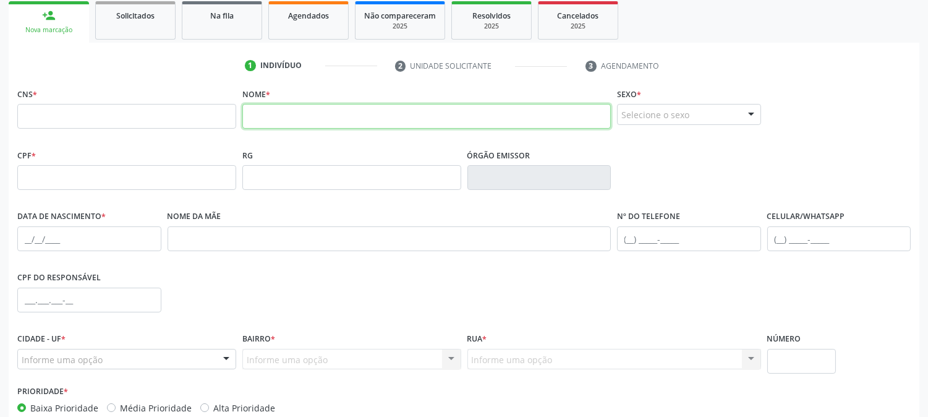
click at [268, 115] on input "text" at bounding box center [426, 116] width 368 height 25
type input ","
type input "[PERSON_NAME]"
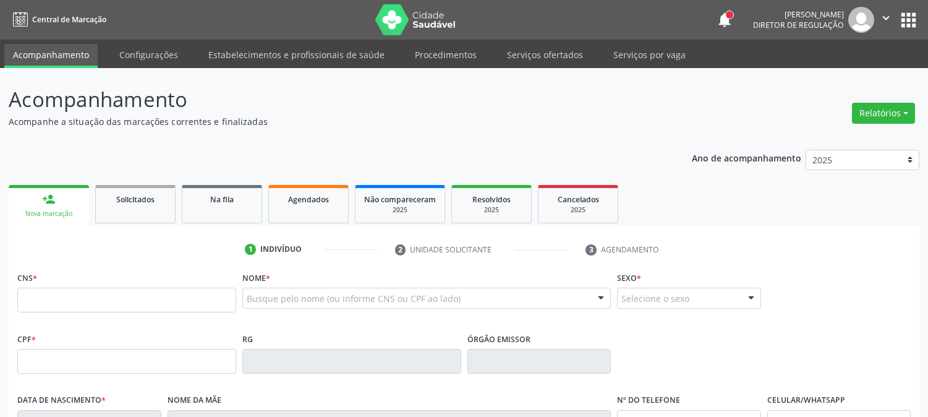
scroll to position [184, 0]
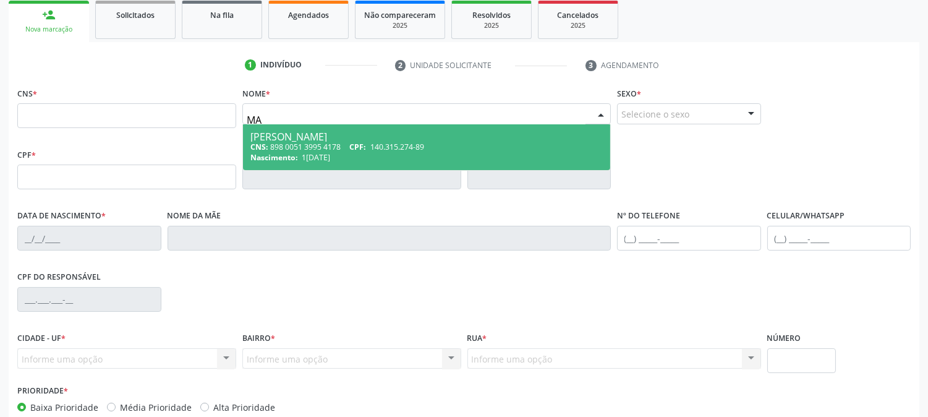
type input "M"
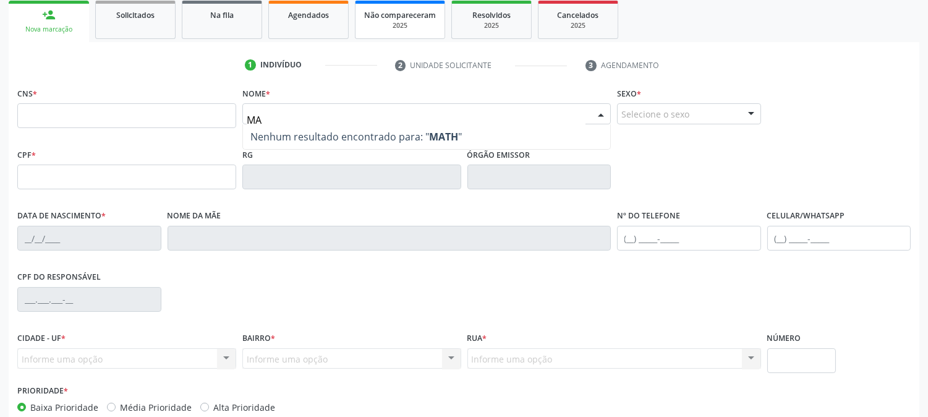
type input "M"
type input "MARIA NILDA"
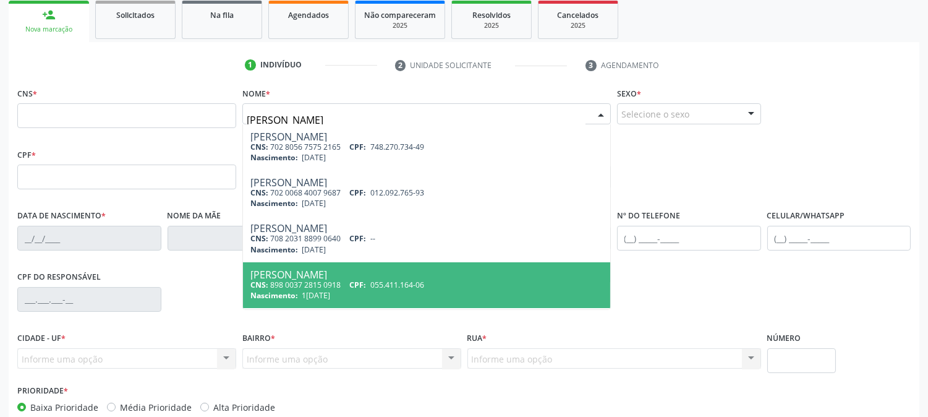
click at [383, 272] on div "Maria Nilda Ricardo Pereira Moura" at bounding box center [426, 274] width 352 height 10
type input "898 0037 2815 0918"
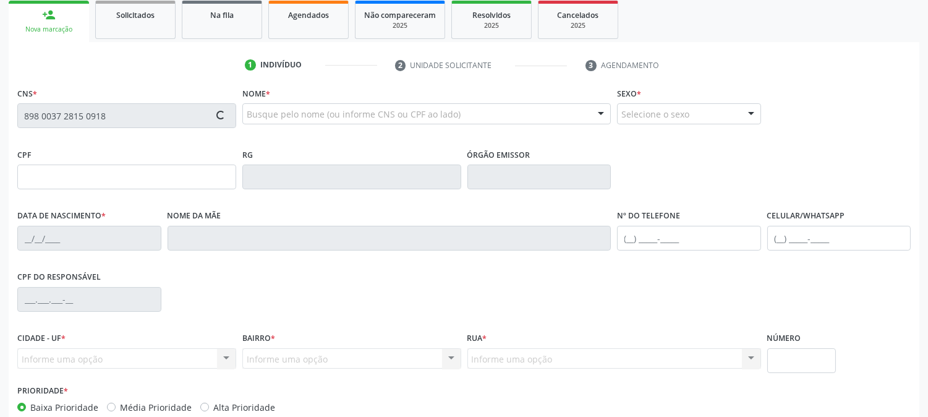
type input "055.411.164-06"
type input "19/01/1986"
type input "Rita Ricardo Pereira"
type input "(87) 99664-0563"
type input "1"
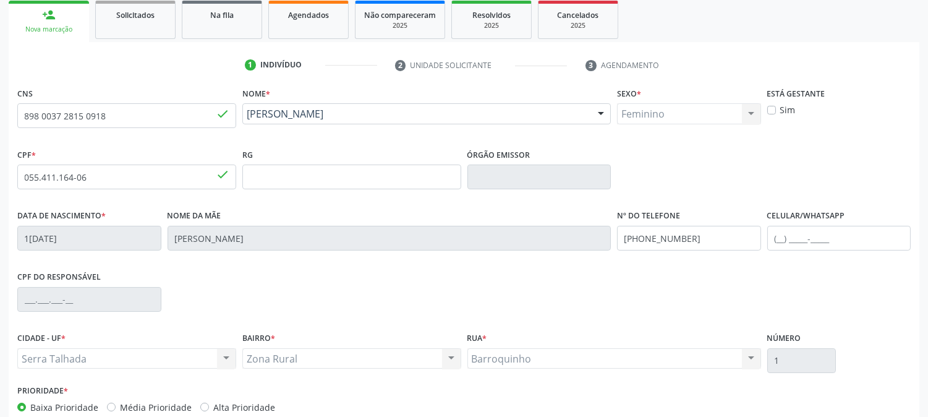
scroll to position [252, 0]
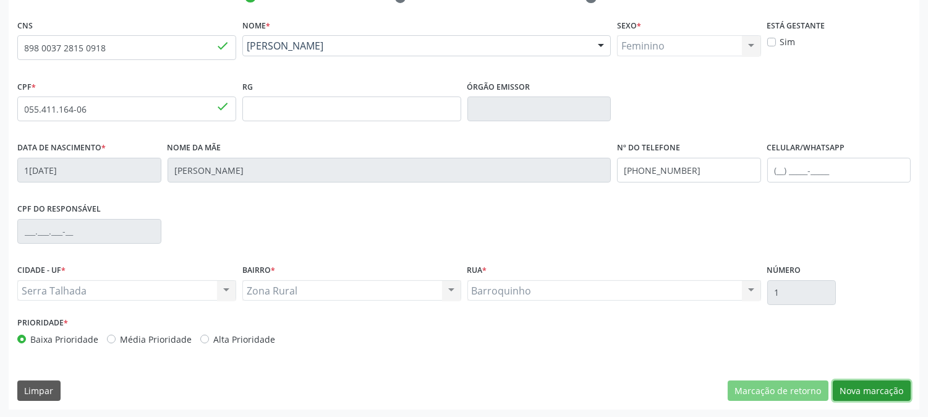
click at [839, 388] on button "Nova marcação" at bounding box center [871, 390] width 78 height 21
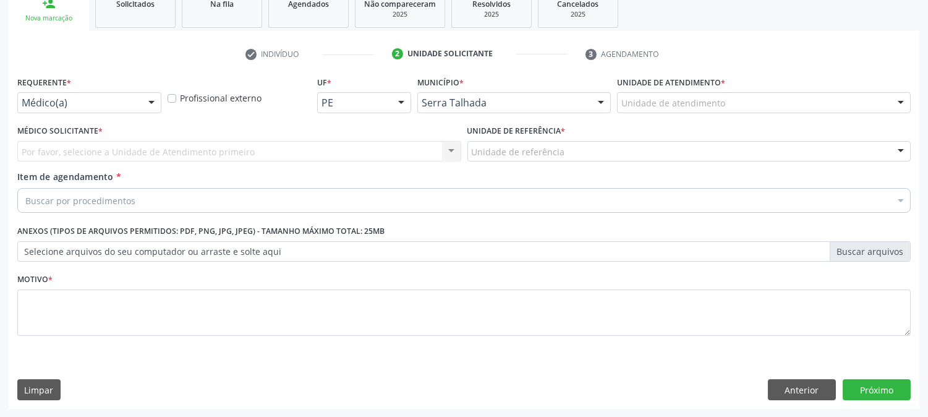
click at [137, 108] on div "Médico(a)" at bounding box center [89, 102] width 144 height 21
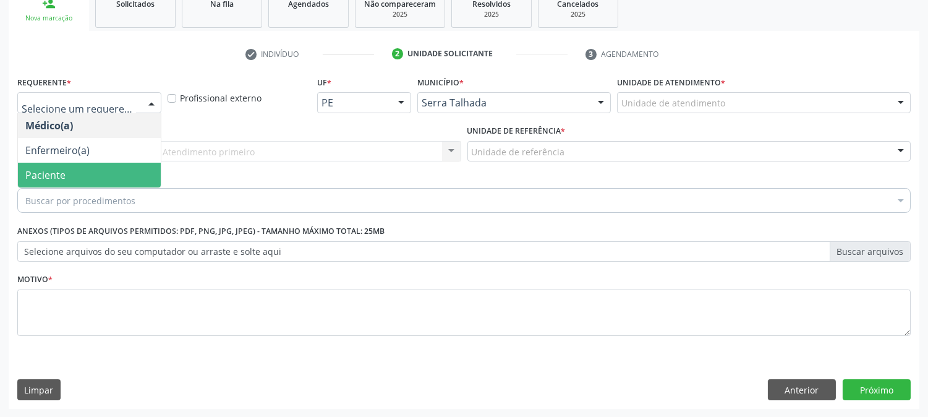
click at [117, 167] on span "Paciente" at bounding box center [89, 175] width 143 height 25
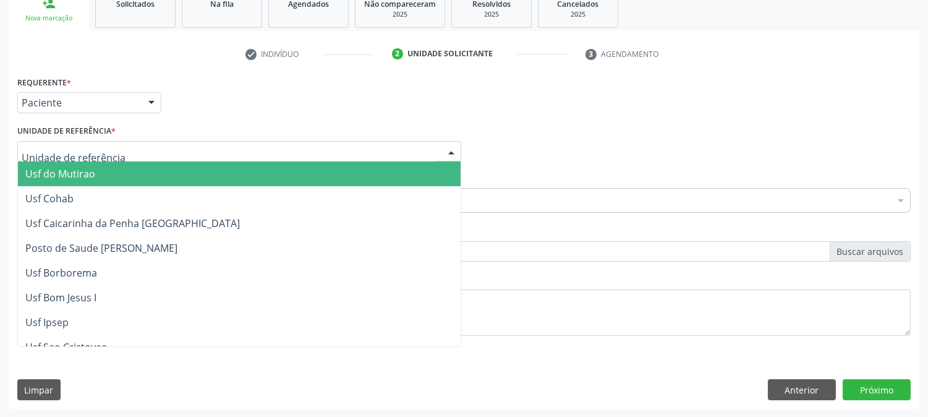
click at [119, 150] on div at bounding box center [239, 151] width 444 height 21
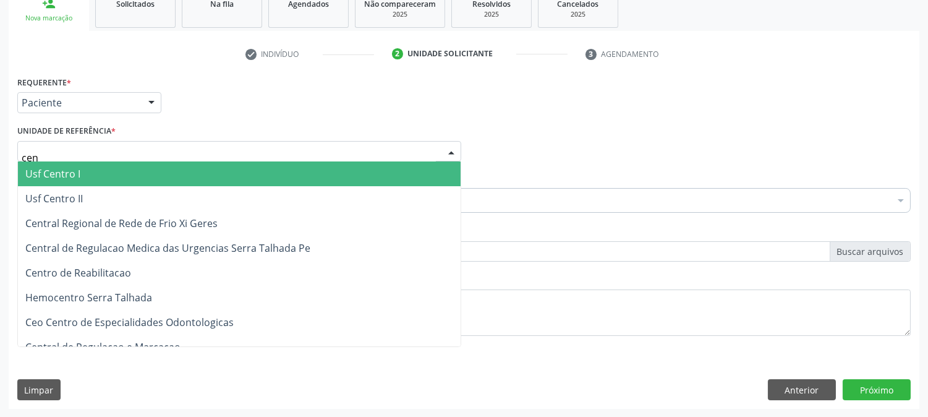
type input "cent"
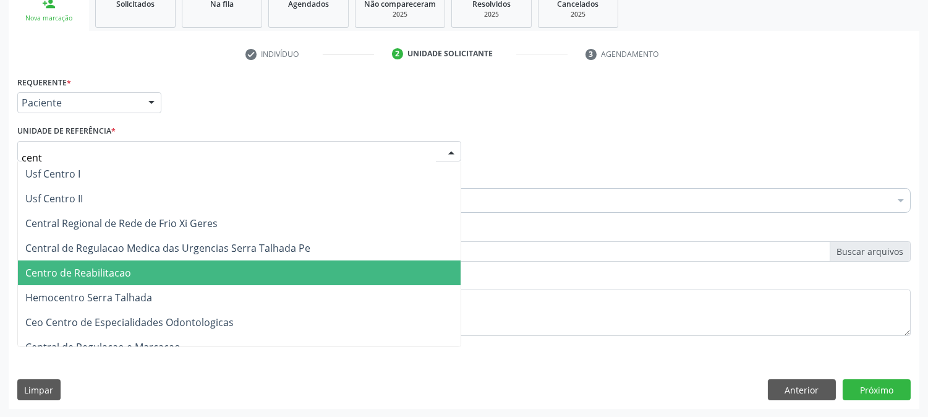
click at [103, 274] on span "Centro de Reabilitacao" at bounding box center [78, 273] width 106 height 14
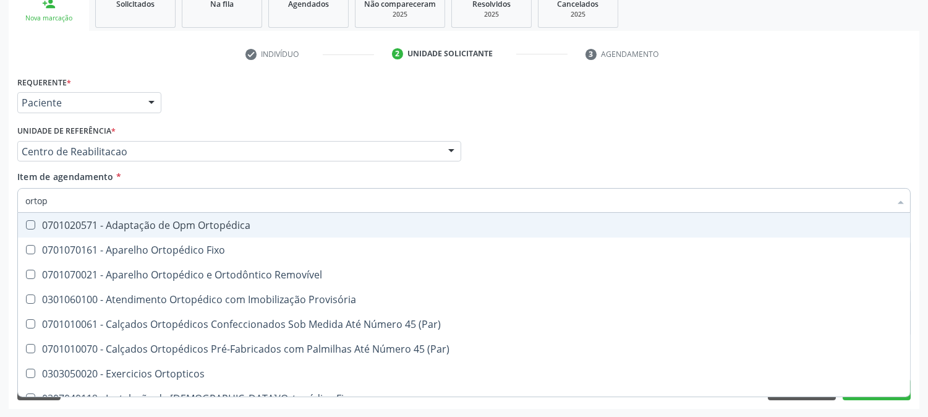
type input "ortope"
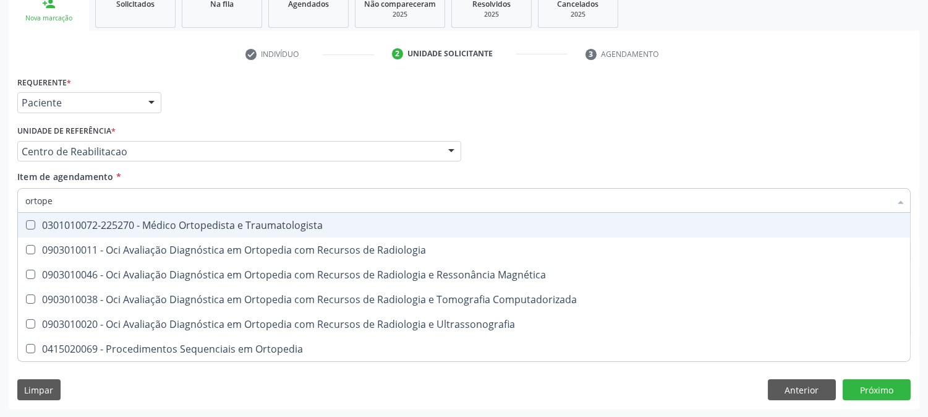
click at [121, 222] on div "0301010072-225270 - Médico Ortopedista e Traumatologista" at bounding box center [463, 225] width 877 height 10
checkbox Traumatologista "true"
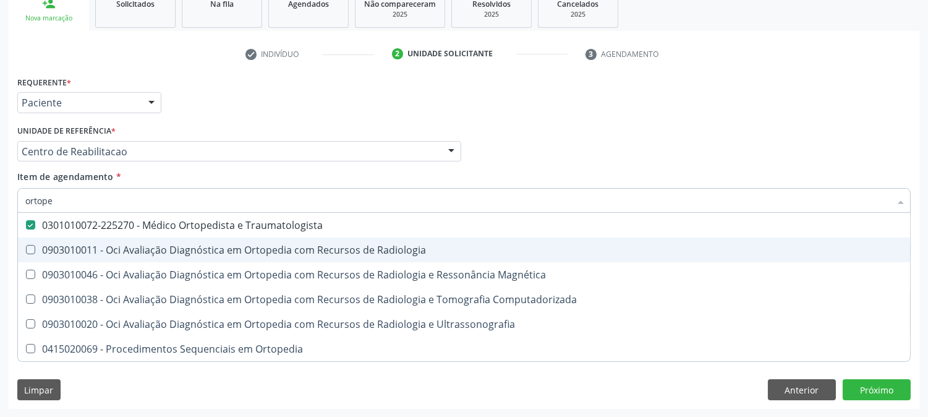
click at [0, 244] on div "Acompanhamento Acompanhe a situação das marcações correntes e finalizadas Relat…" at bounding box center [464, 145] width 928 height 544
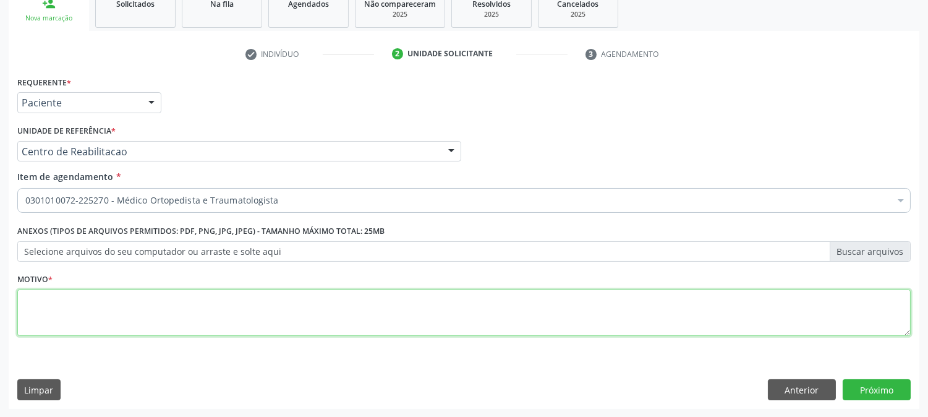
click at [103, 300] on textarea at bounding box center [463, 312] width 893 height 47
type textarea "."
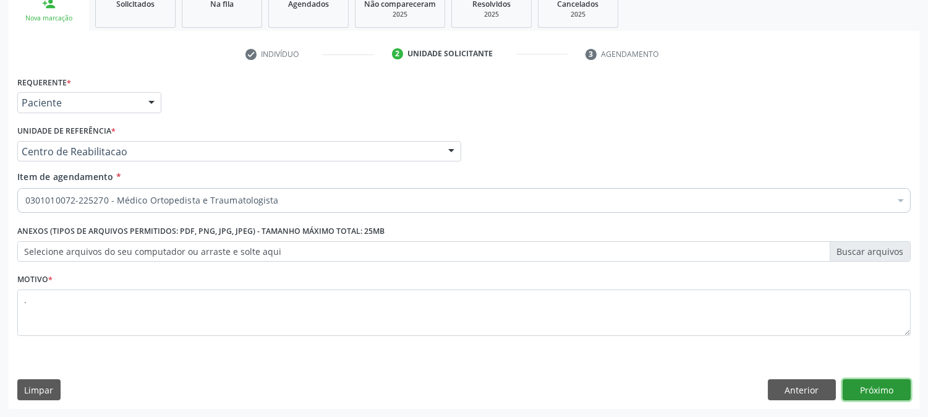
click at [898, 385] on button "Próximo" at bounding box center [876, 389] width 68 height 21
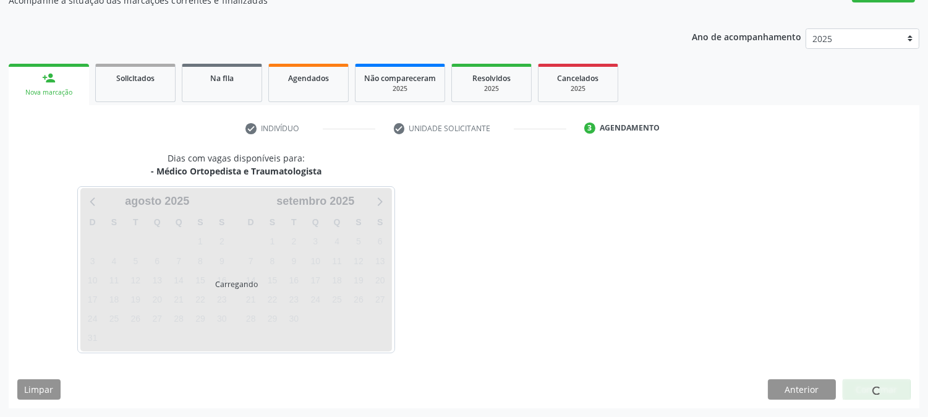
scroll to position [121, 0]
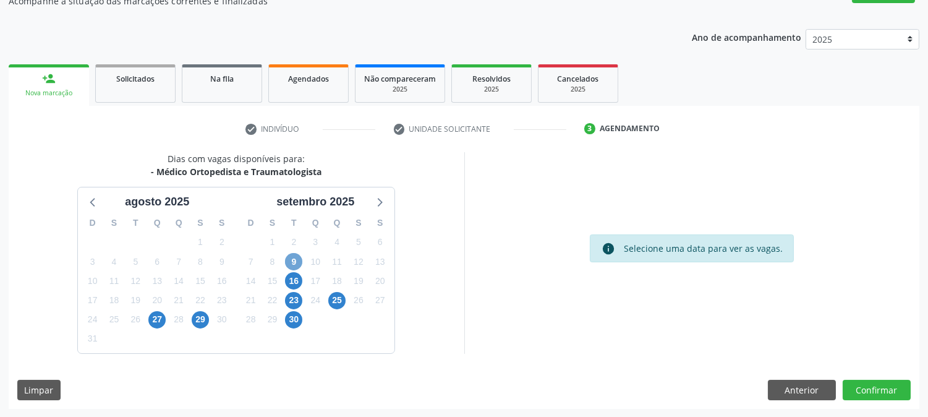
click at [293, 253] on span "9" at bounding box center [293, 261] width 17 height 17
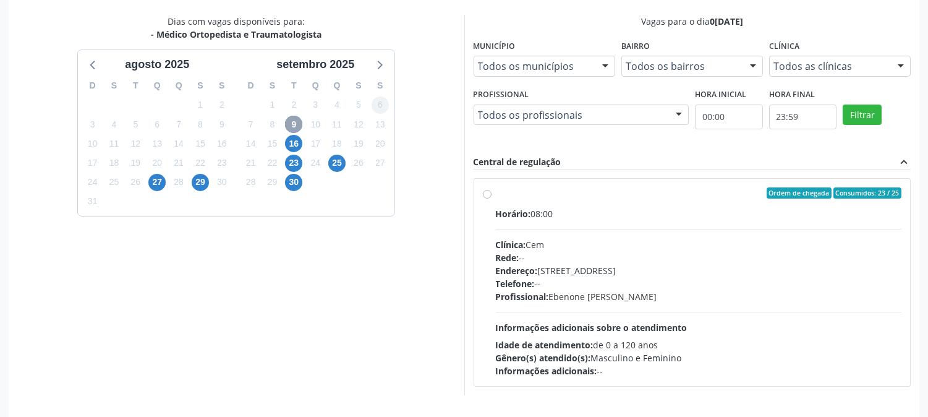
scroll to position [299, 0]
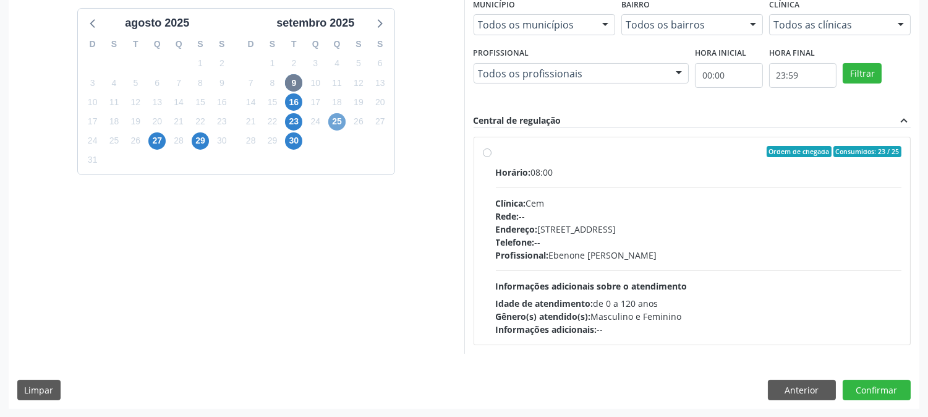
click at [332, 116] on span "25" at bounding box center [336, 121] width 17 height 17
click at [292, 120] on span "23" at bounding box center [293, 121] width 17 height 17
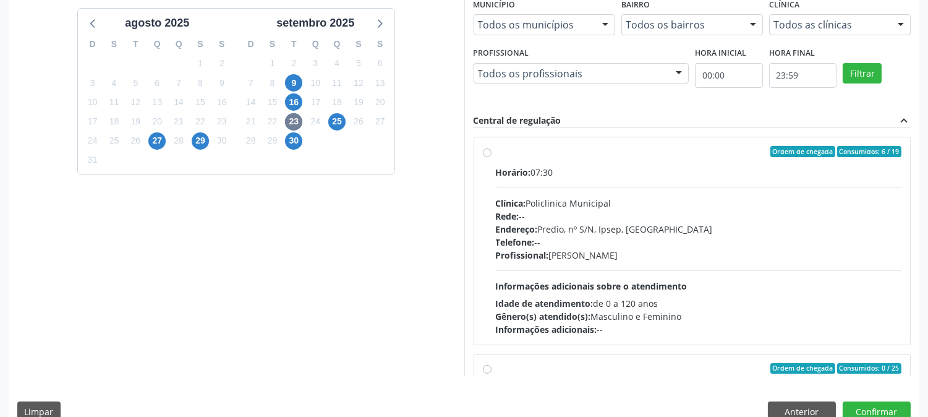
click at [596, 258] on div "Profissional: Joao Bosco Barreto Couto Neto" at bounding box center [699, 254] width 406 height 13
click at [491, 157] on input "Ordem de chegada Consumidos: 6 / 19 Horário: 07:30 Clínica: Policlinica Municip…" at bounding box center [487, 151] width 9 height 11
radio input "true"
click at [905, 416] on button "Confirmar" at bounding box center [876, 411] width 68 height 21
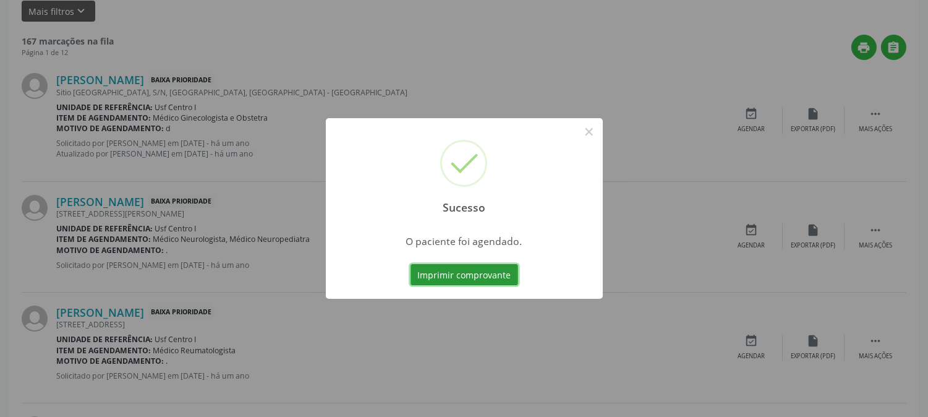
scroll to position [0, 0]
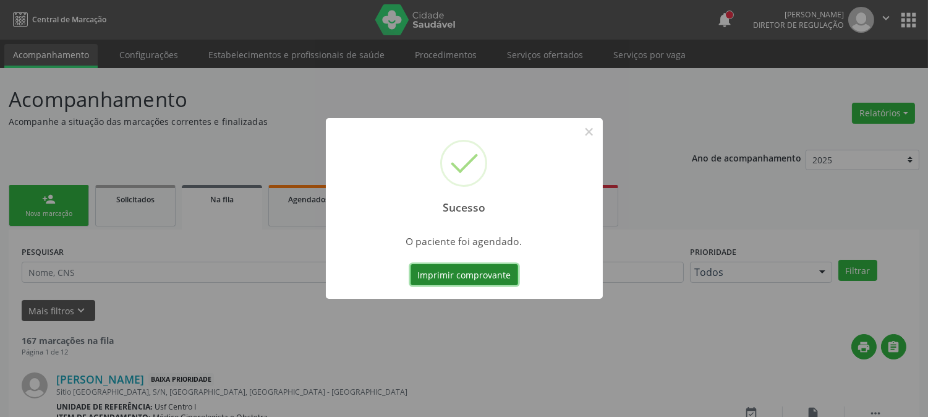
click at [483, 266] on button "Imprimir comprovante" at bounding box center [464, 274] width 108 height 21
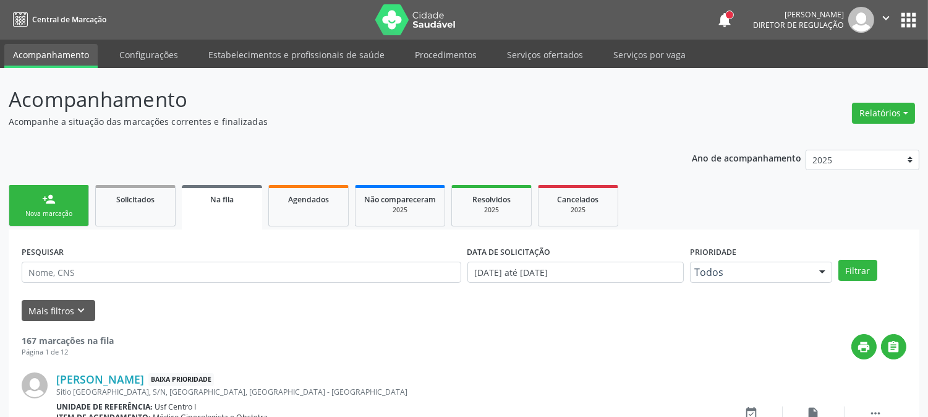
click at [59, 195] on link "person_add Nova marcação" at bounding box center [49, 205] width 80 height 41
